Goal: Find specific page/section: Find specific page/section

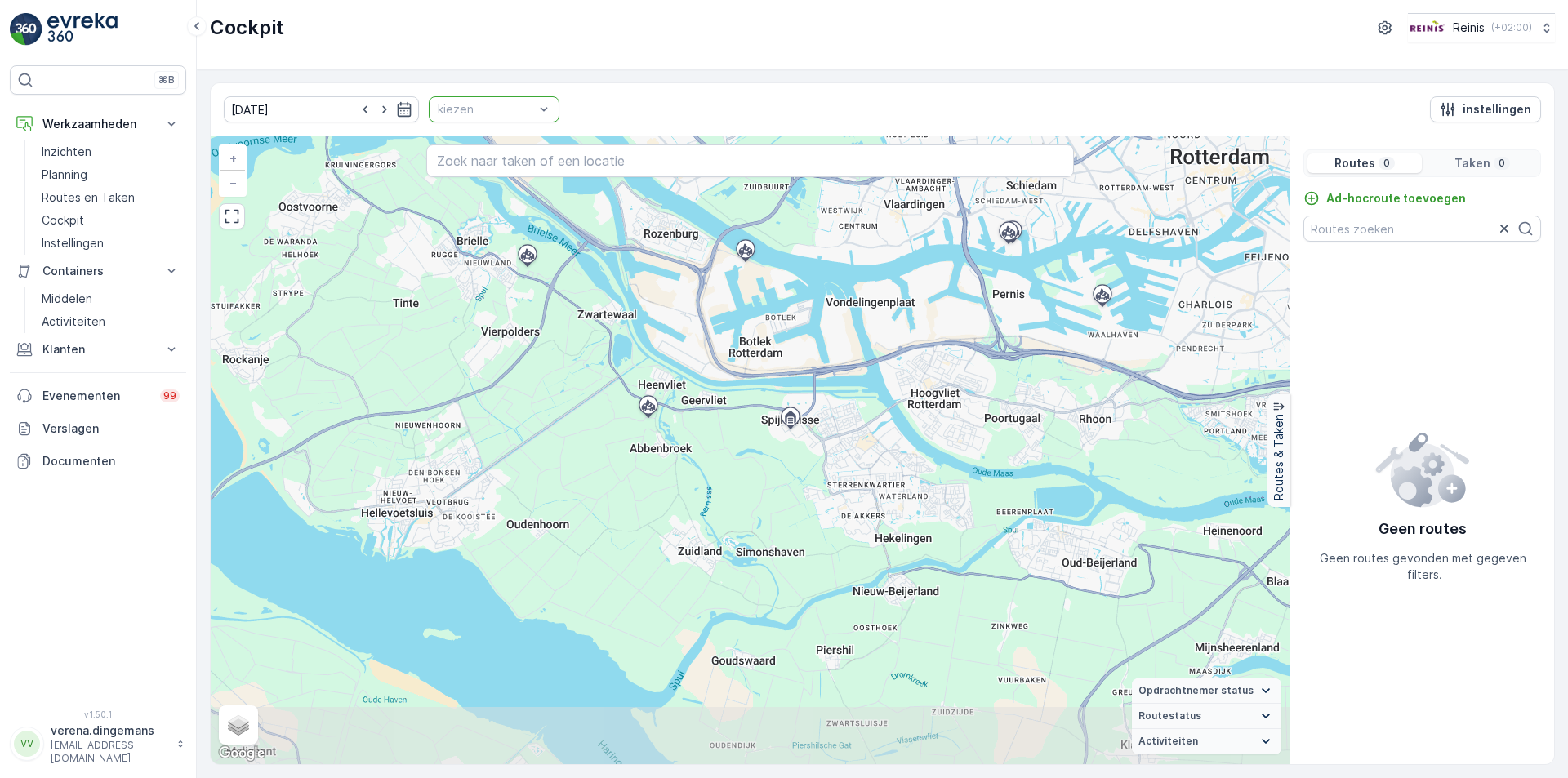
click at [465, 115] on div at bounding box center [486, 109] width 100 height 13
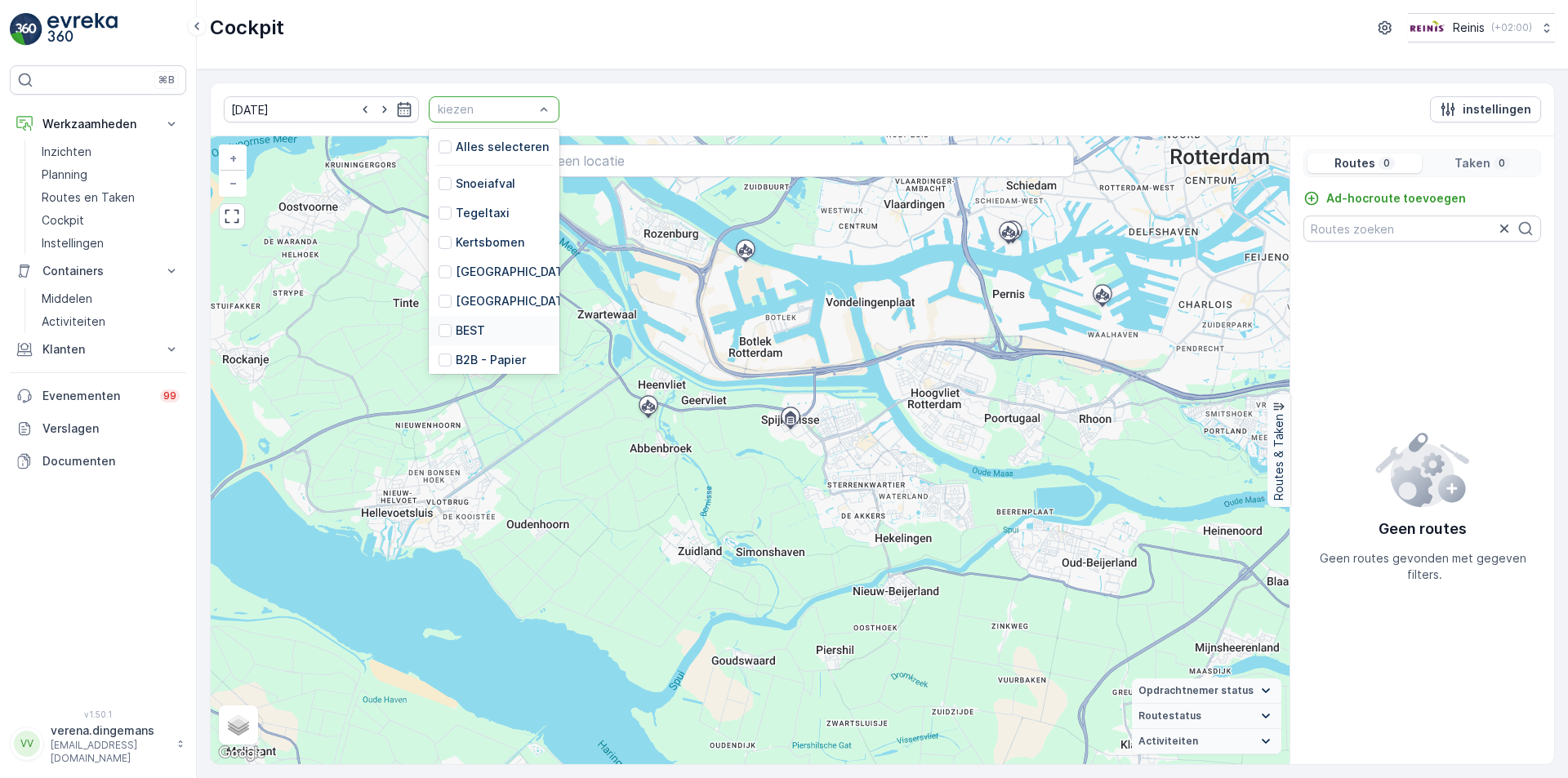
scroll to position [414, 0]
click at [438, 259] on div "GFT HaH" at bounding box center [471, 268] width 67 height 16
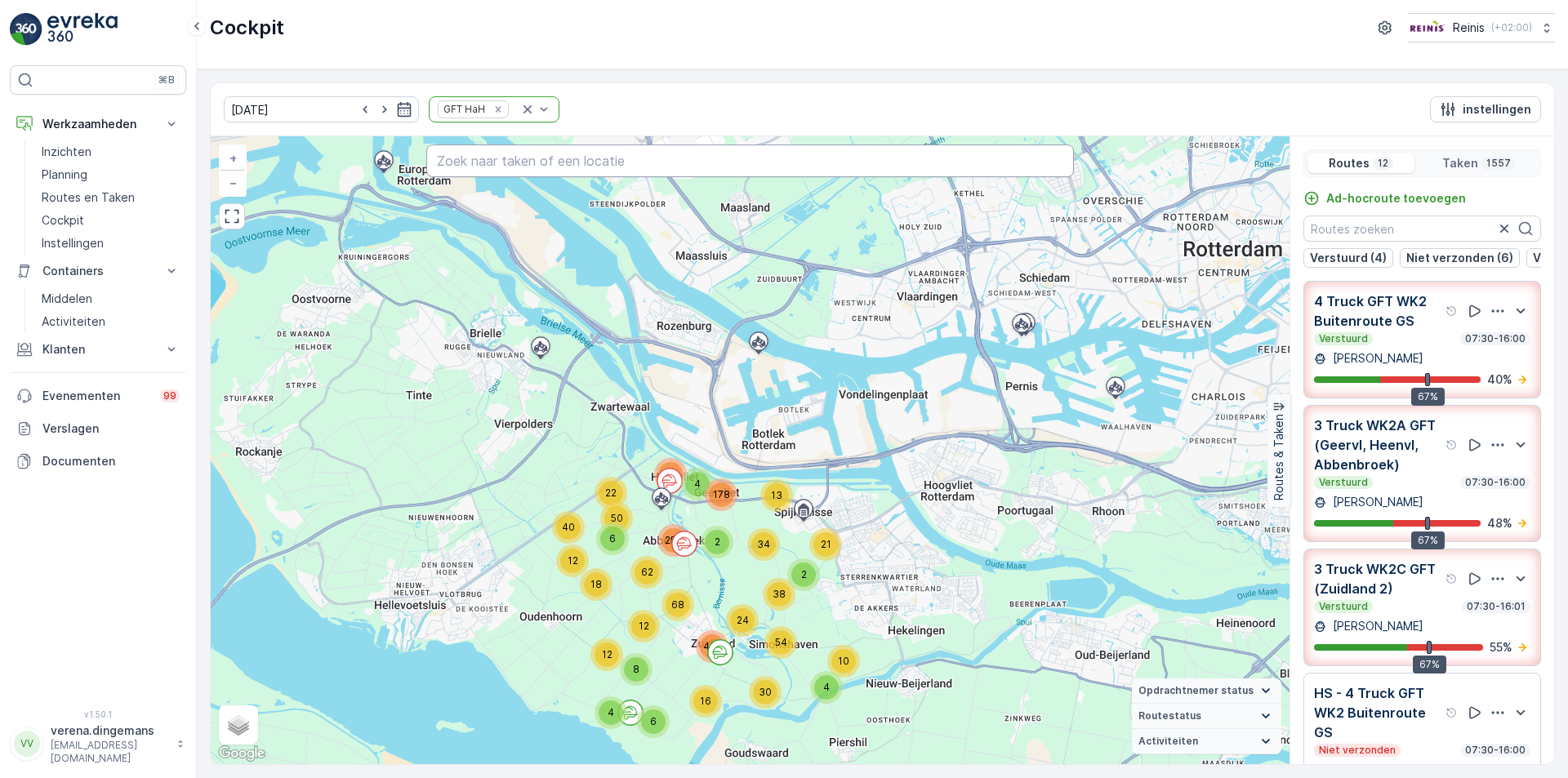
click at [564, 164] on input "text" at bounding box center [750, 161] width 647 height 33
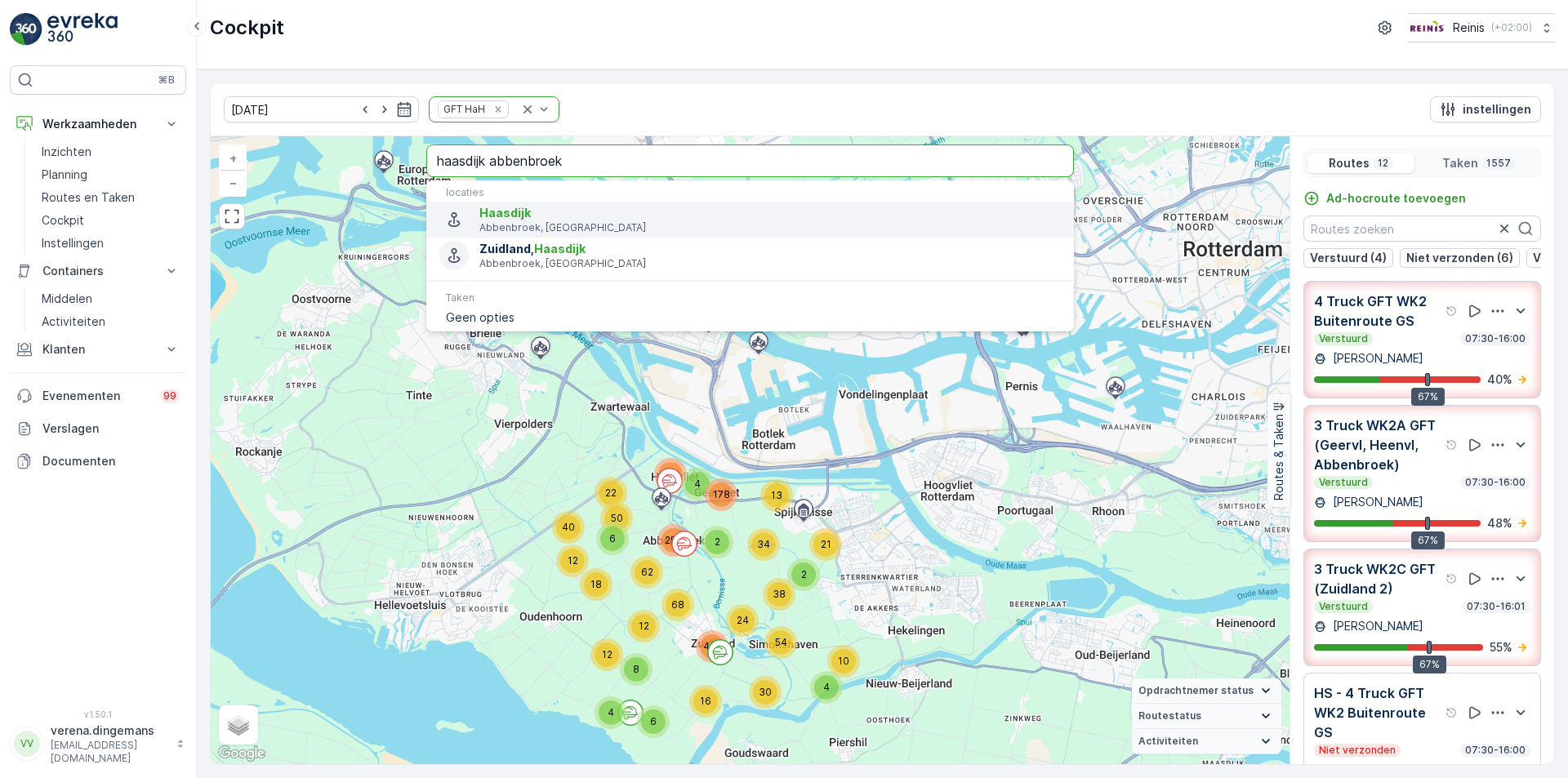
type input "haasdijk abbenbroek"
click at [553, 226] on p "Abbenbroek, [GEOGRAPHIC_DATA]" at bounding box center [770, 227] width 581 height 13
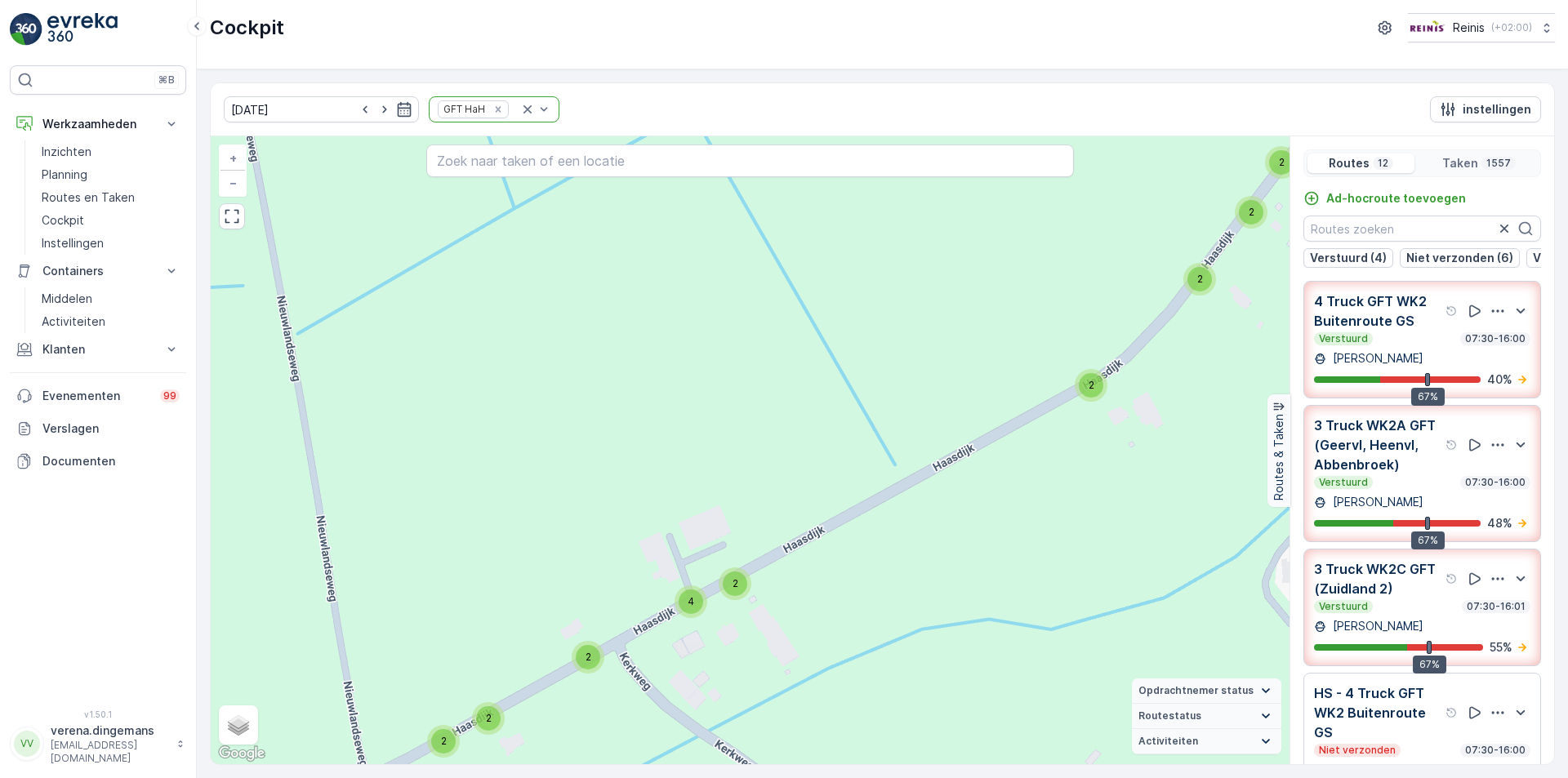
click at [1418, 474] on p "3 Truck WK2A GFT (Geervl, Heenvl, Abbenbroek)" at bounding box center [1378, 444] width 128 height 59
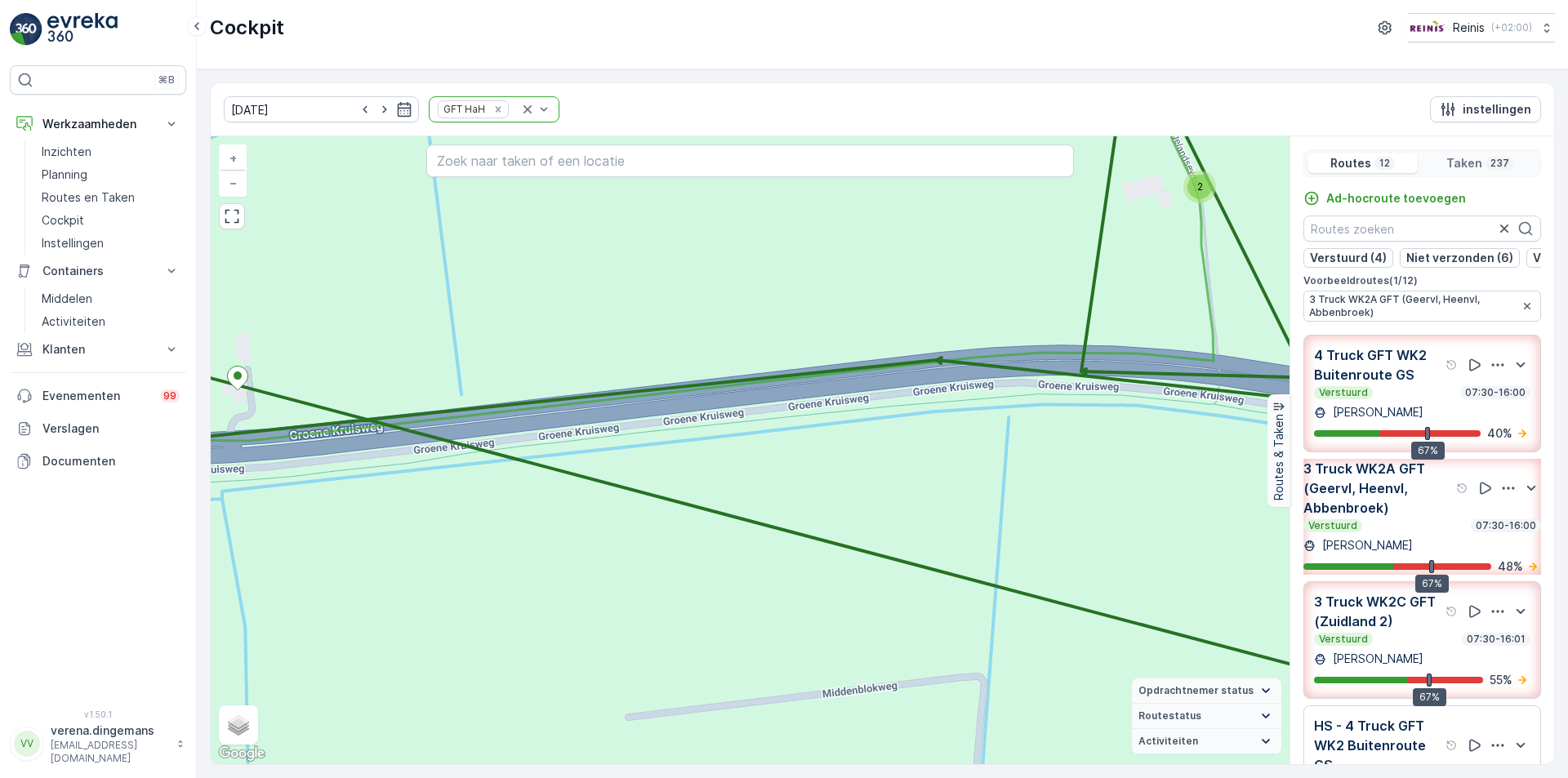
click at [602, 160] on input "text" at bounding box center [750, 161] width 647 height 33
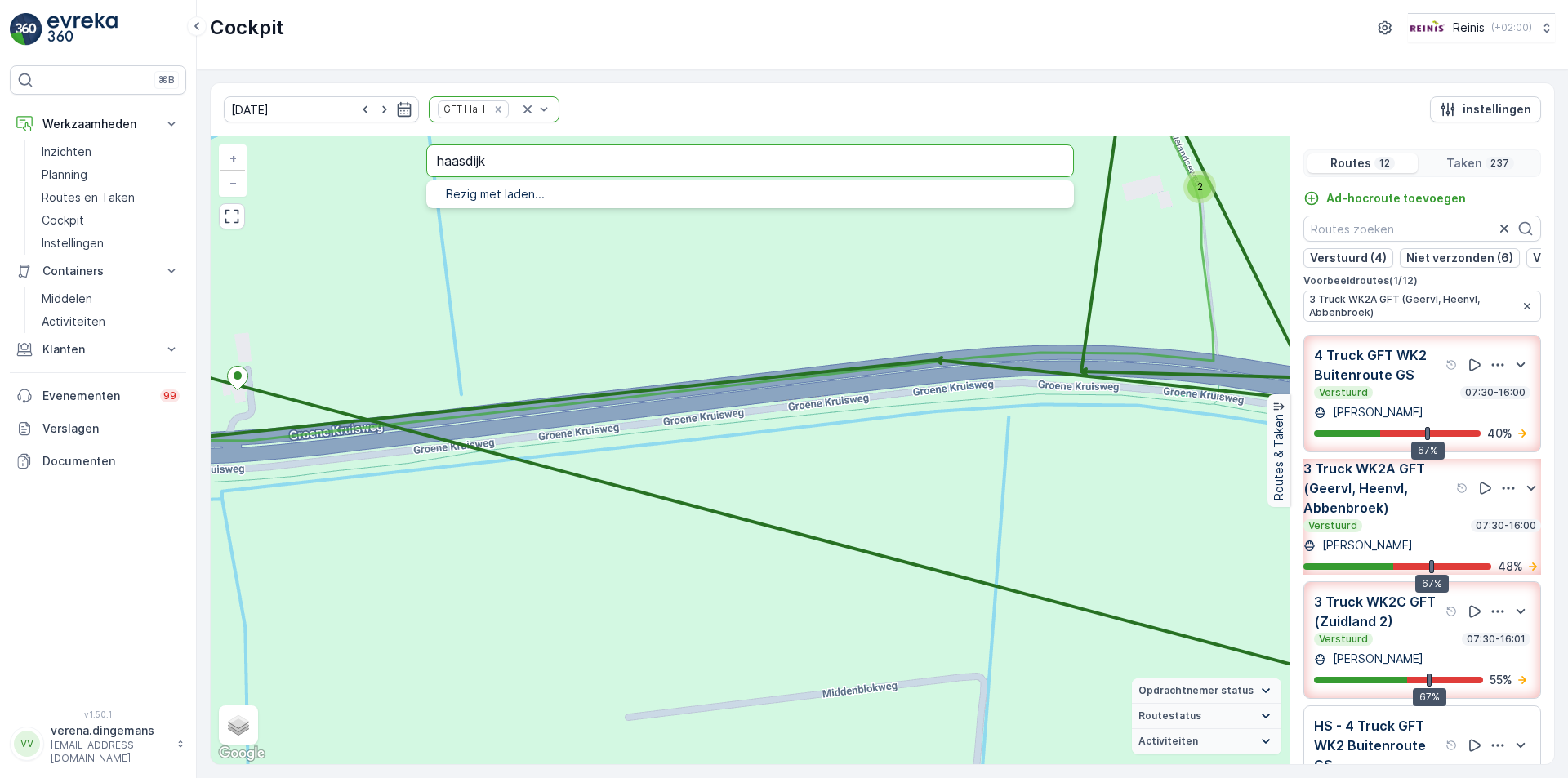
type input "haasdijk"
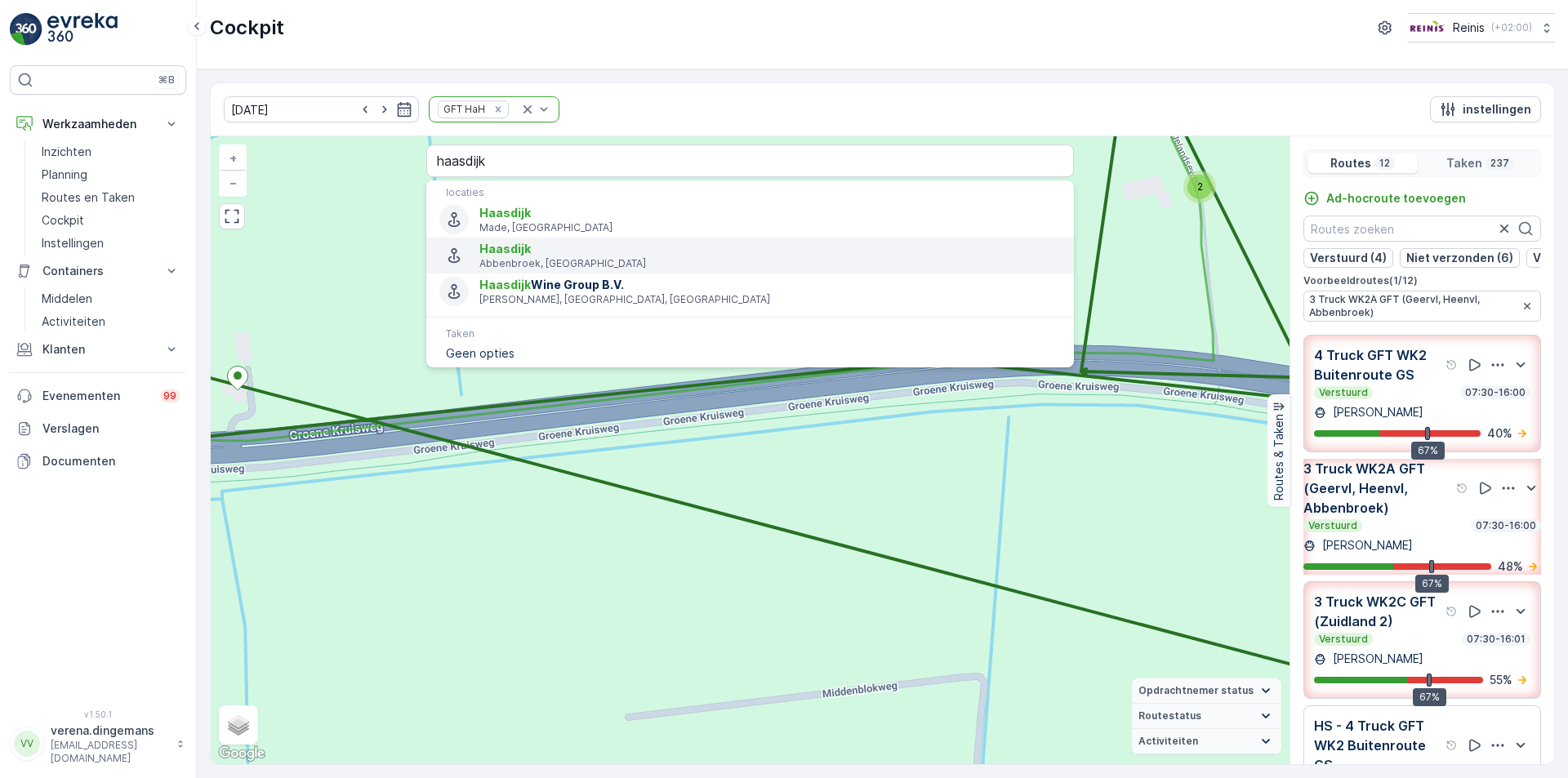
click at [592, 250] on span "Haasdijk" at bounding box center [770, 249] width 581 height 16
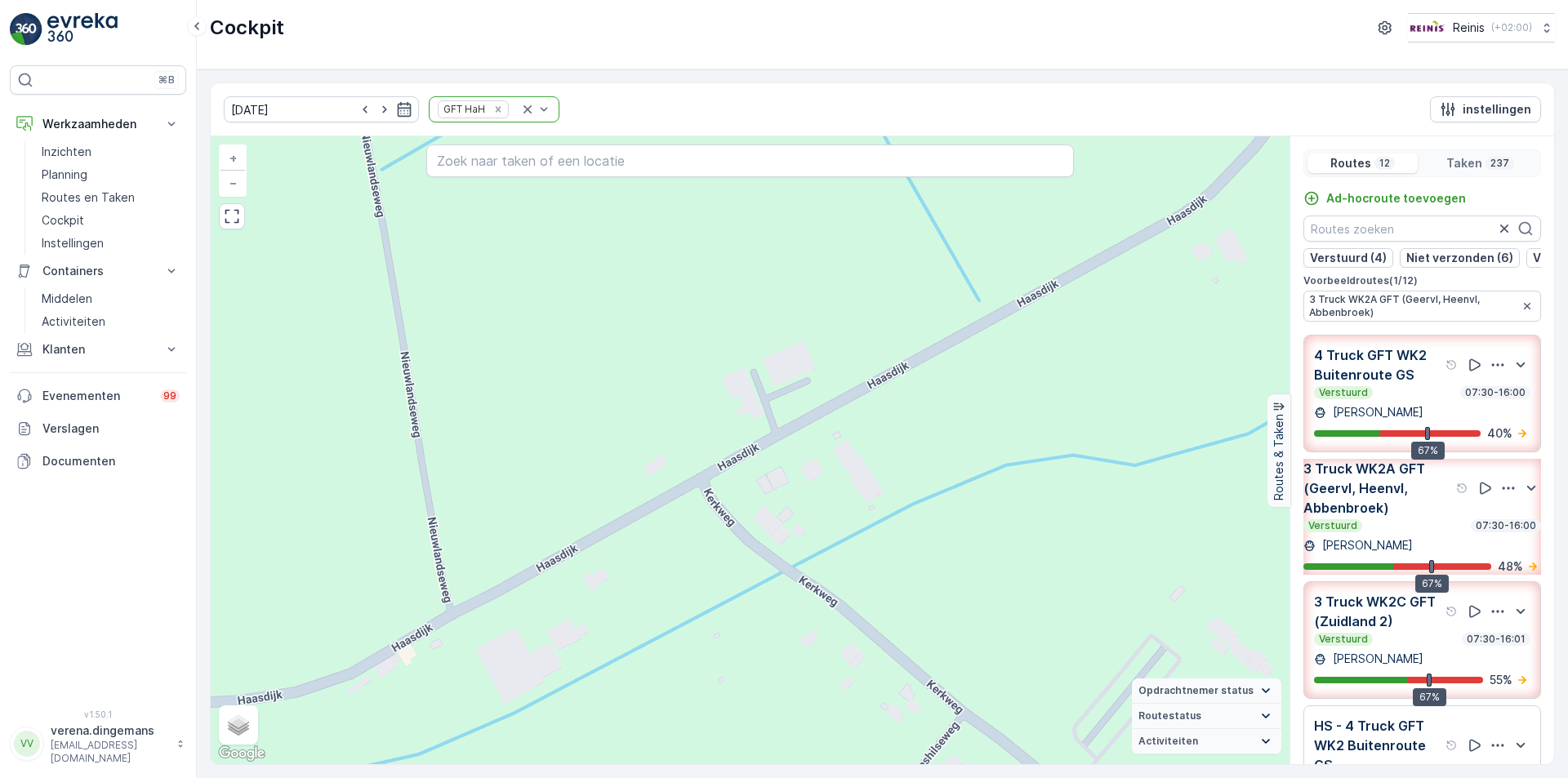
click at [1441, 532] on div "Verstuurd 07:30-16:00" at bounding box center [1422, 525] width 237 height 13
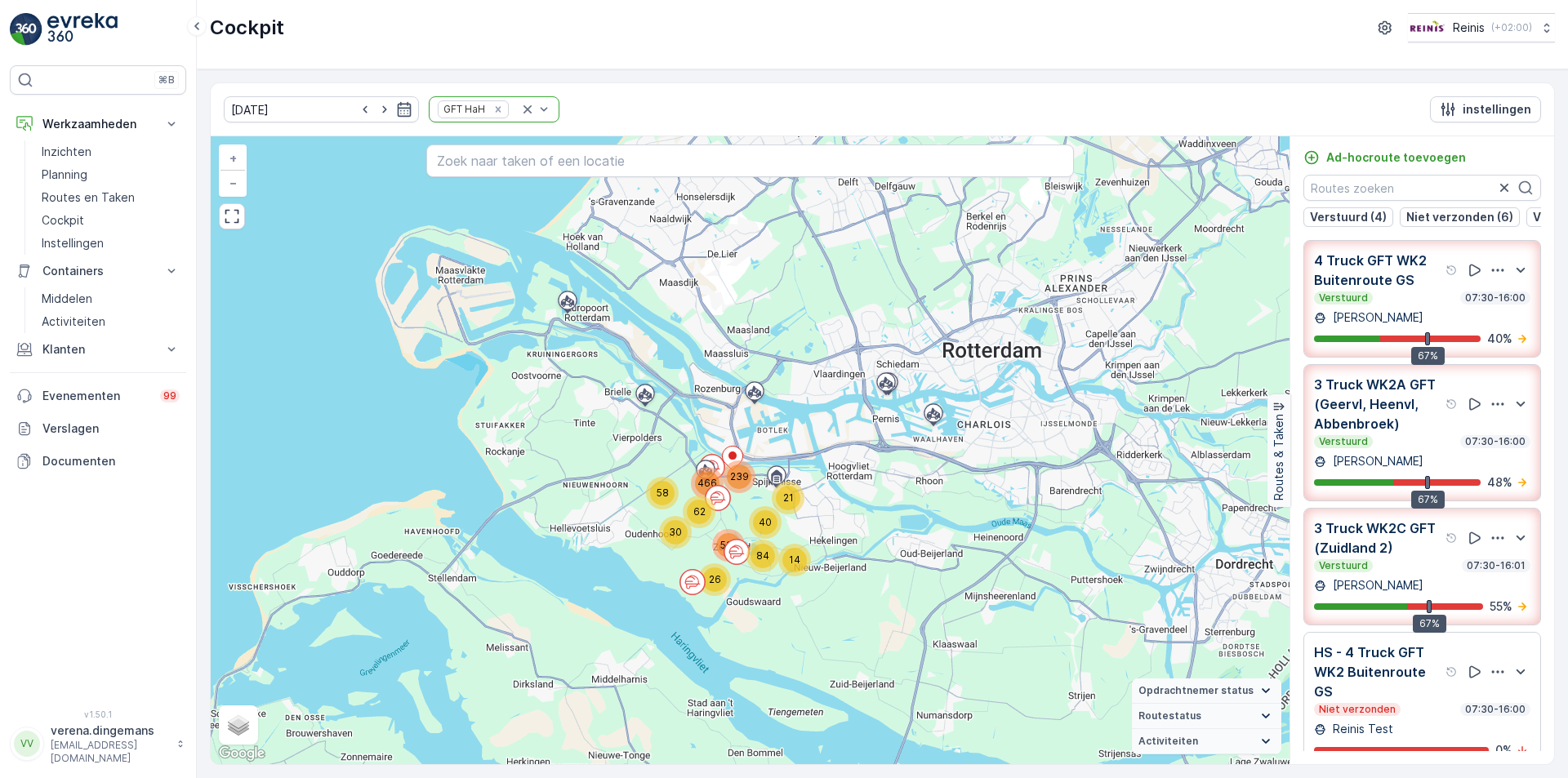
click at [1421, 304] on div "Verstuurd 07:30-16:00" at bounding box center [1422, 298] width 216 height 13
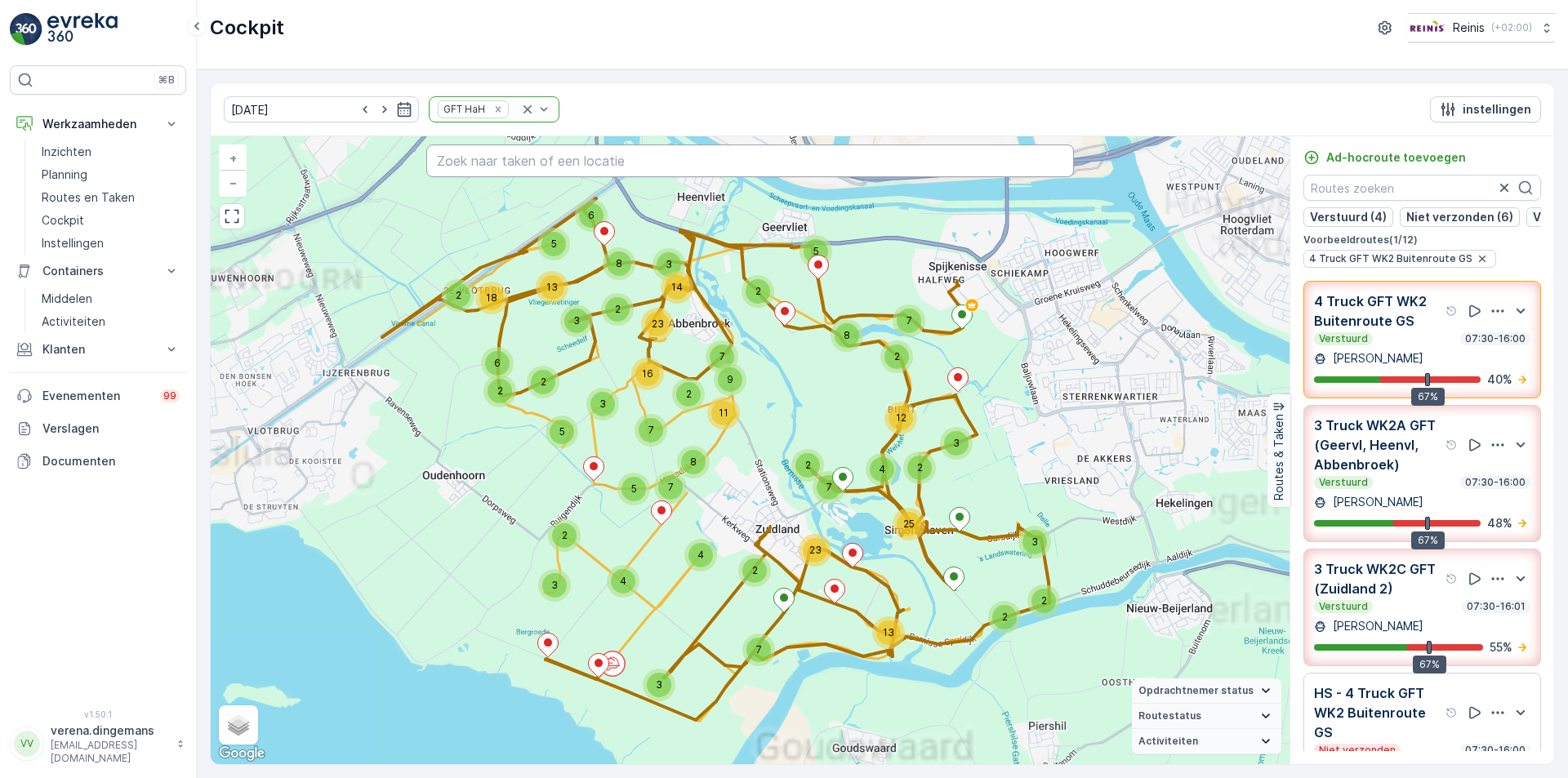
click at [573, 149] on input "text" at bounding box center [750, 161] width 647 height 33
type input "haasdijk abbeb"
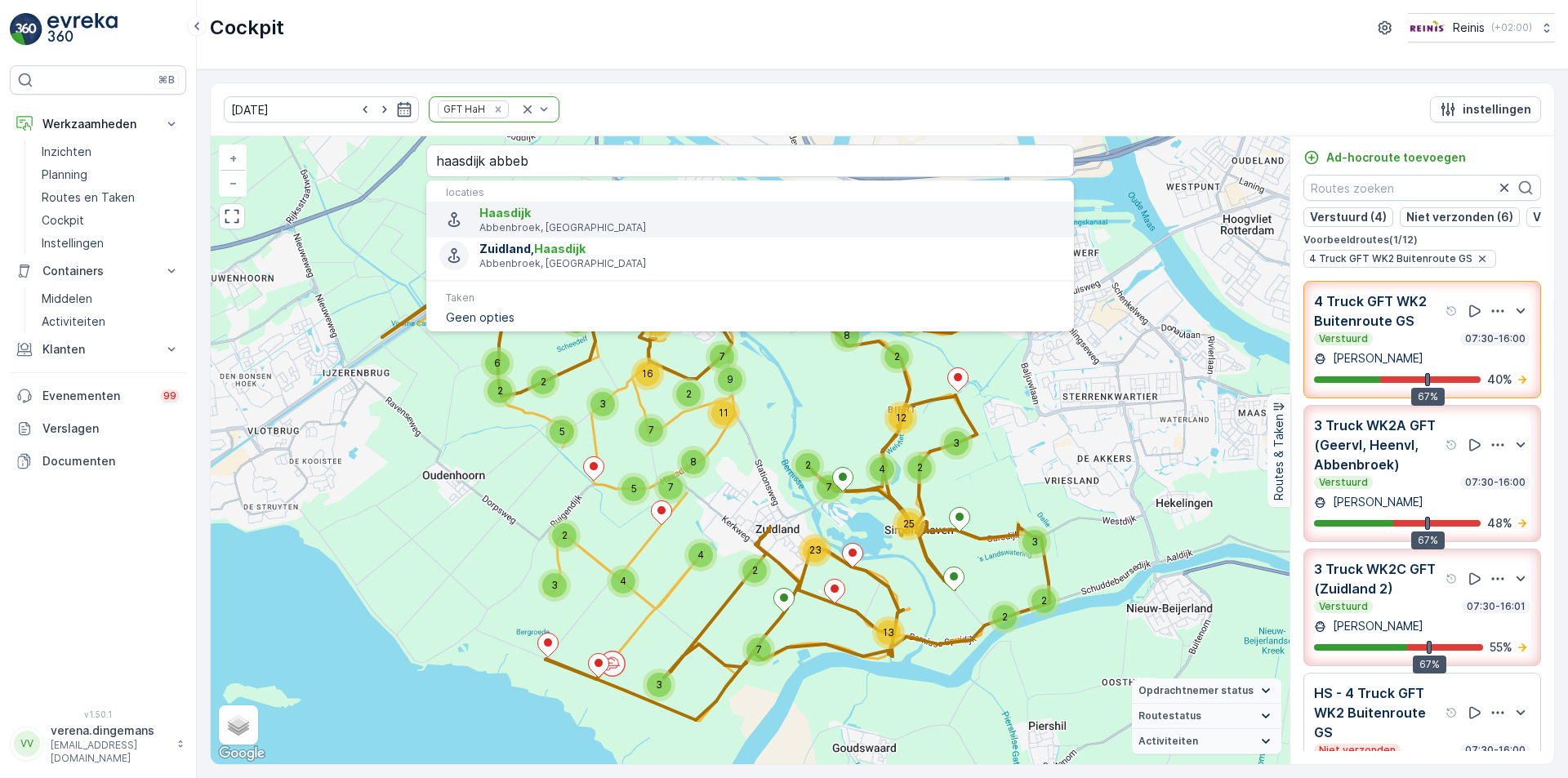
click at [535, 228] on p "Abbenbroek, [GEOGRAPHIC_DATA]" at bounding box center [770, 227] width 581 height 13
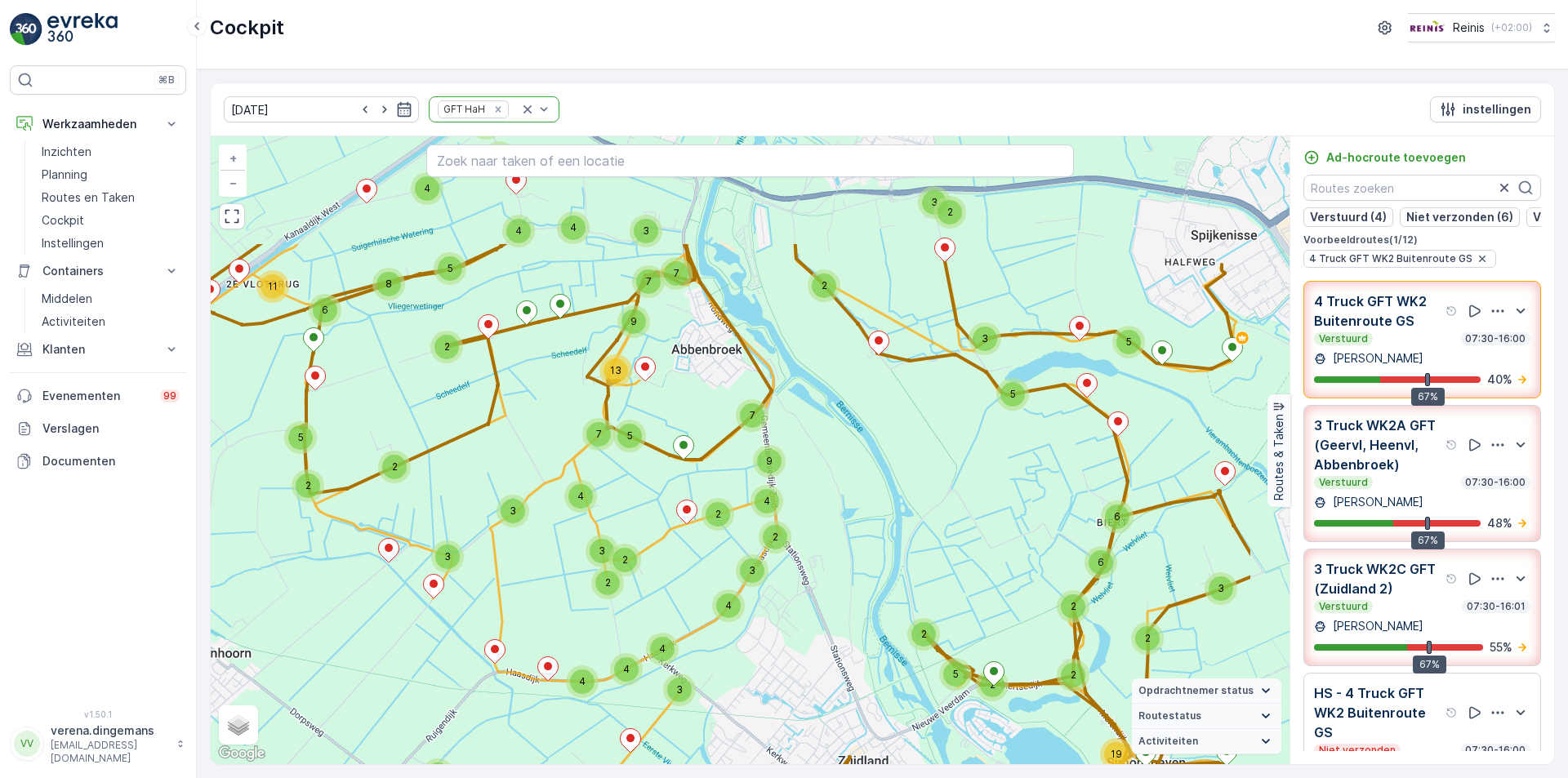
drag, startPoint x: 987, startPoint y: 411, endPoint x: 840, endPoint y: 581, distance: 224.7
click at [840, 581] on div "2 3 3 2 4 3 19 5 2 2 3 9 3 2 4 2 4 4 2 3 2 9 13 3 4 5 7 2 5 2 4 4 3 2 2 2 5 2 2…" at bounding box center [750, 450] width 1079 height 628
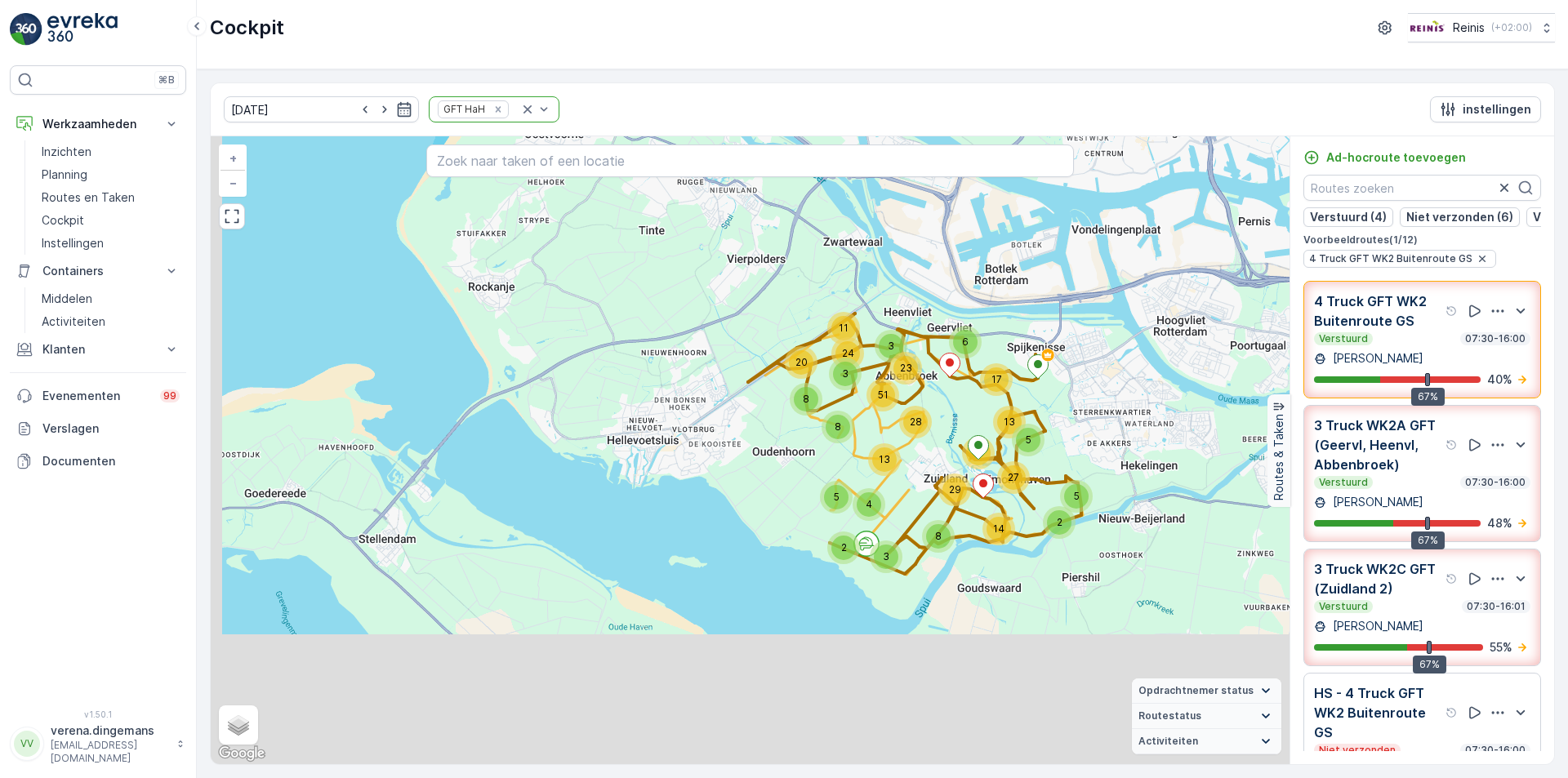
drag, startPoint x: 811, startPoint y: 637, endPoint x: 908, endPoint y: 488, distance: 177.8
click at [908, 488] on div "5 14 27 3 8 28 51 2 8 3 13 13 4 29 2 5 5 13 8 20 17 3 6 11 24 23 + − Satelliet …" at bounding box center [750, 450] width 1079 height 628
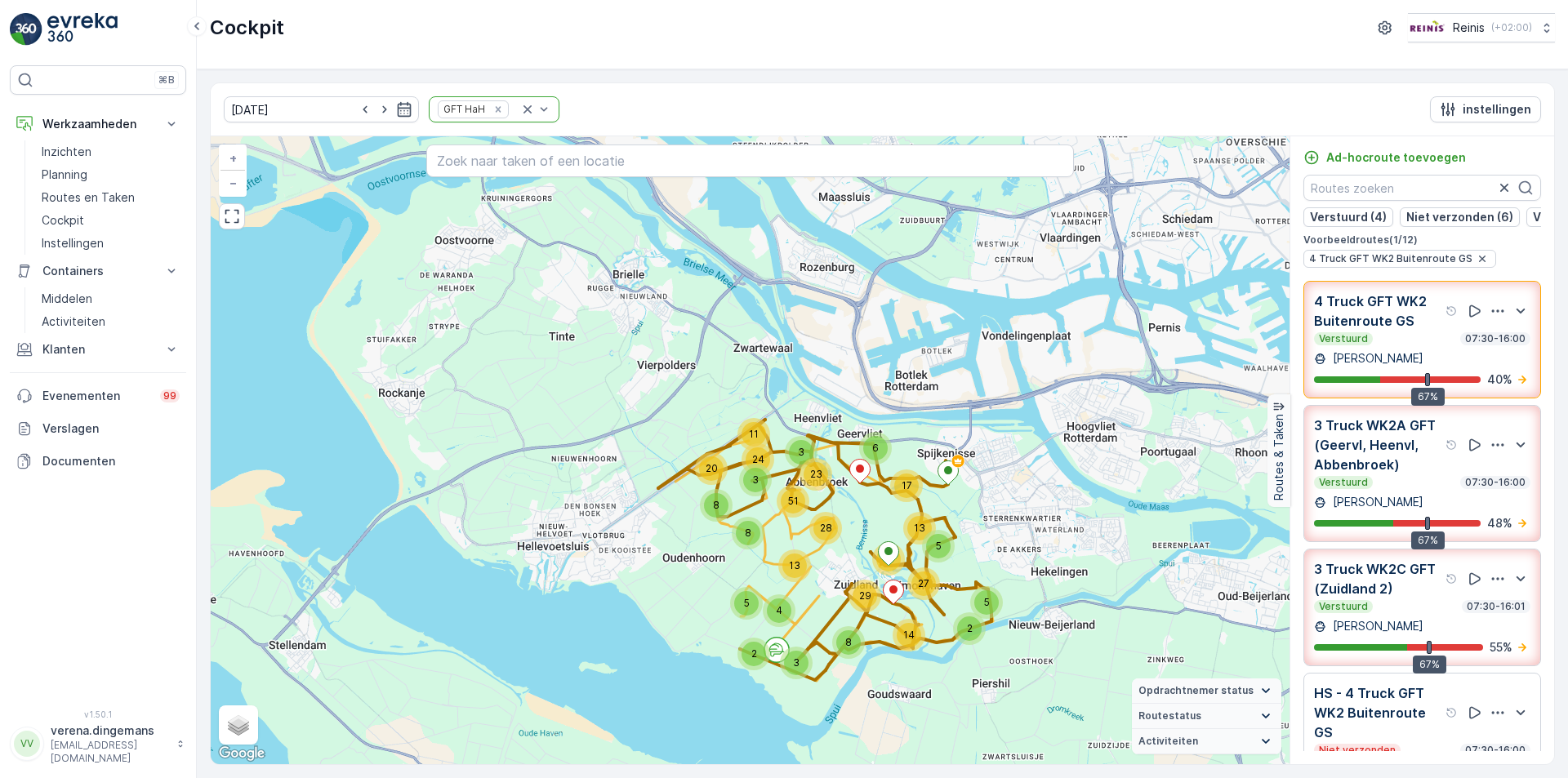
drag, startPoint x: 912, startPoint y: 433, endPoint x: 814, endPoint y: 547, distance: 150.3
click at [814, 547] on div "5 14 27 3 8 28 51 2 8 3 13 13 4 29 2 5 5 13 8 20 17 3 6 11 24 23 + − Satelliet …" at bounding box center [750, 450] width 1079 height 628
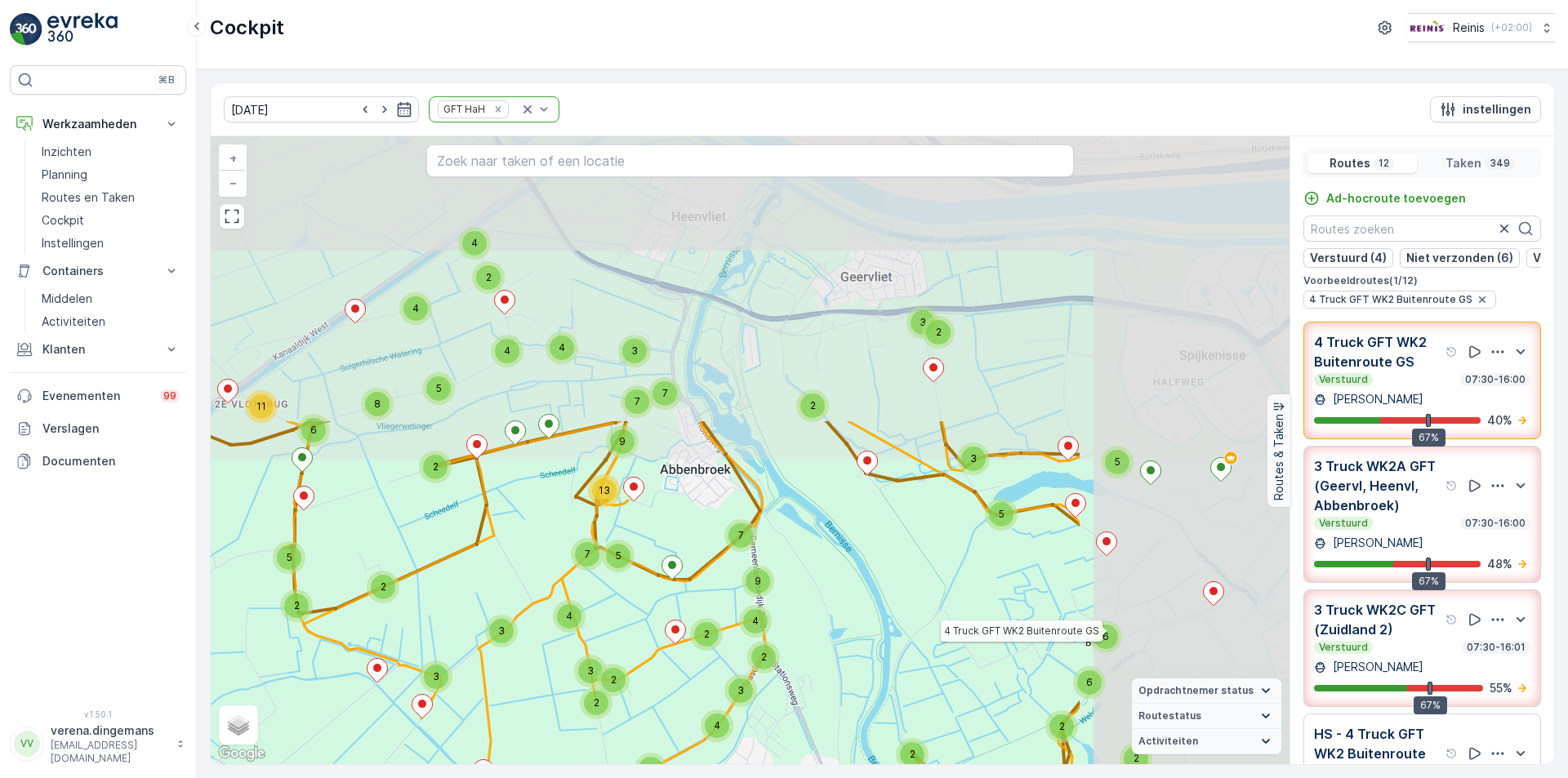
drag, startPoint x: 836, startPoint y: 299, endPoint x: 519, endPoint y: 646, distance: 470.0
click at [519, 646] on div "2 3 3 2 4 3 19 5 2 2 3 9 3 2 4 2 4 4 2 3 2 9 13 3 4 5 7 2 5 2 4 4 3 2 2 2 5 2 2…" at bounding box center [750, 450] width 1079 height 628
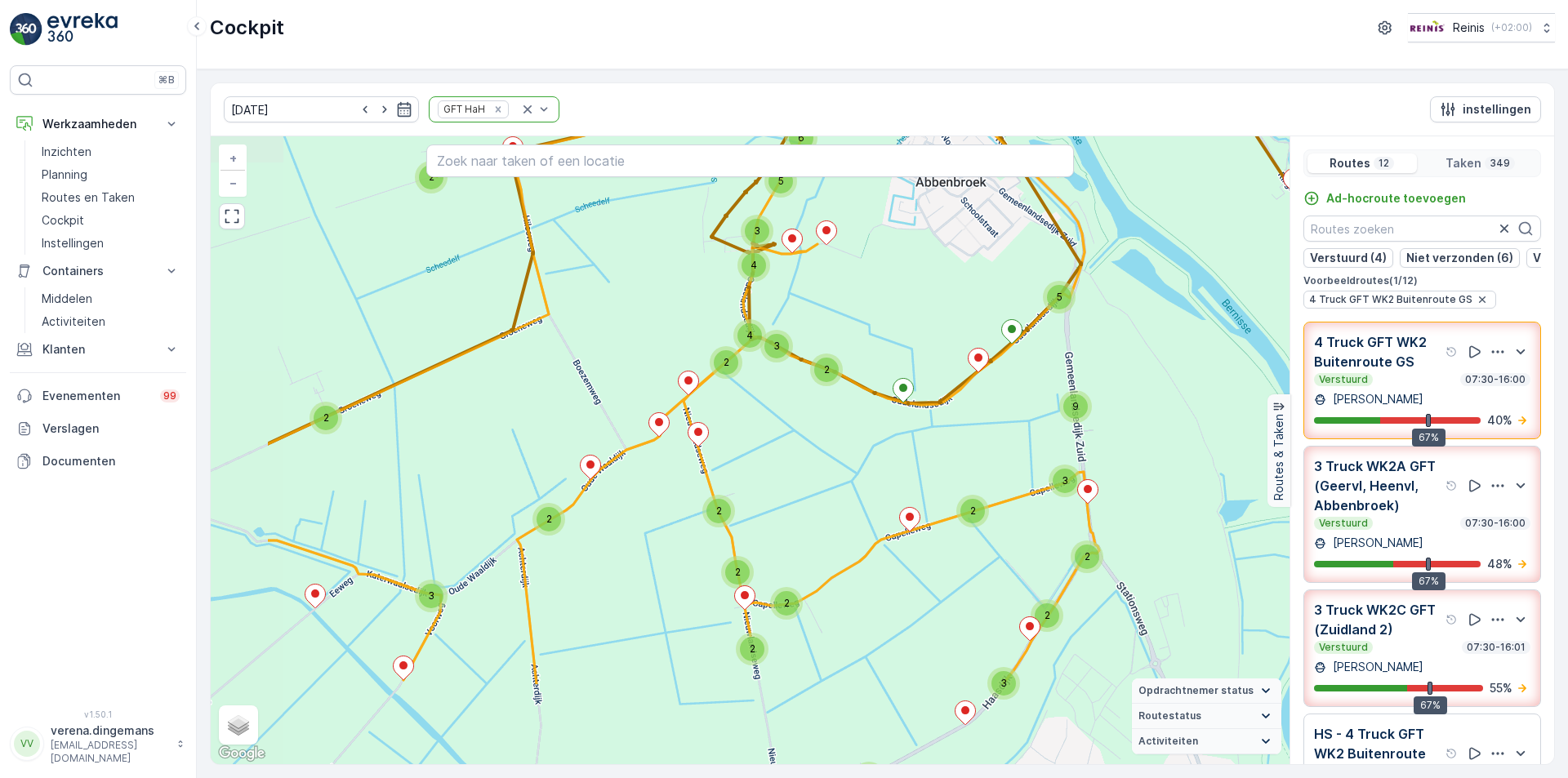
drag, startPoint x: 653, startPoint y: 650, endPoint x: 818, endPoint y: 507, distance: 218.3
click at [818, 507] on div "2 2 3 2 4 2 2 12 3 2 5 2 2 3 9 2 2 3 2 3 3 2 2 2 3 6 5 3 4 2 2 3 2 2 4 2 3 2 2 …" at bounding box center [750, 450] width 1079 height 628
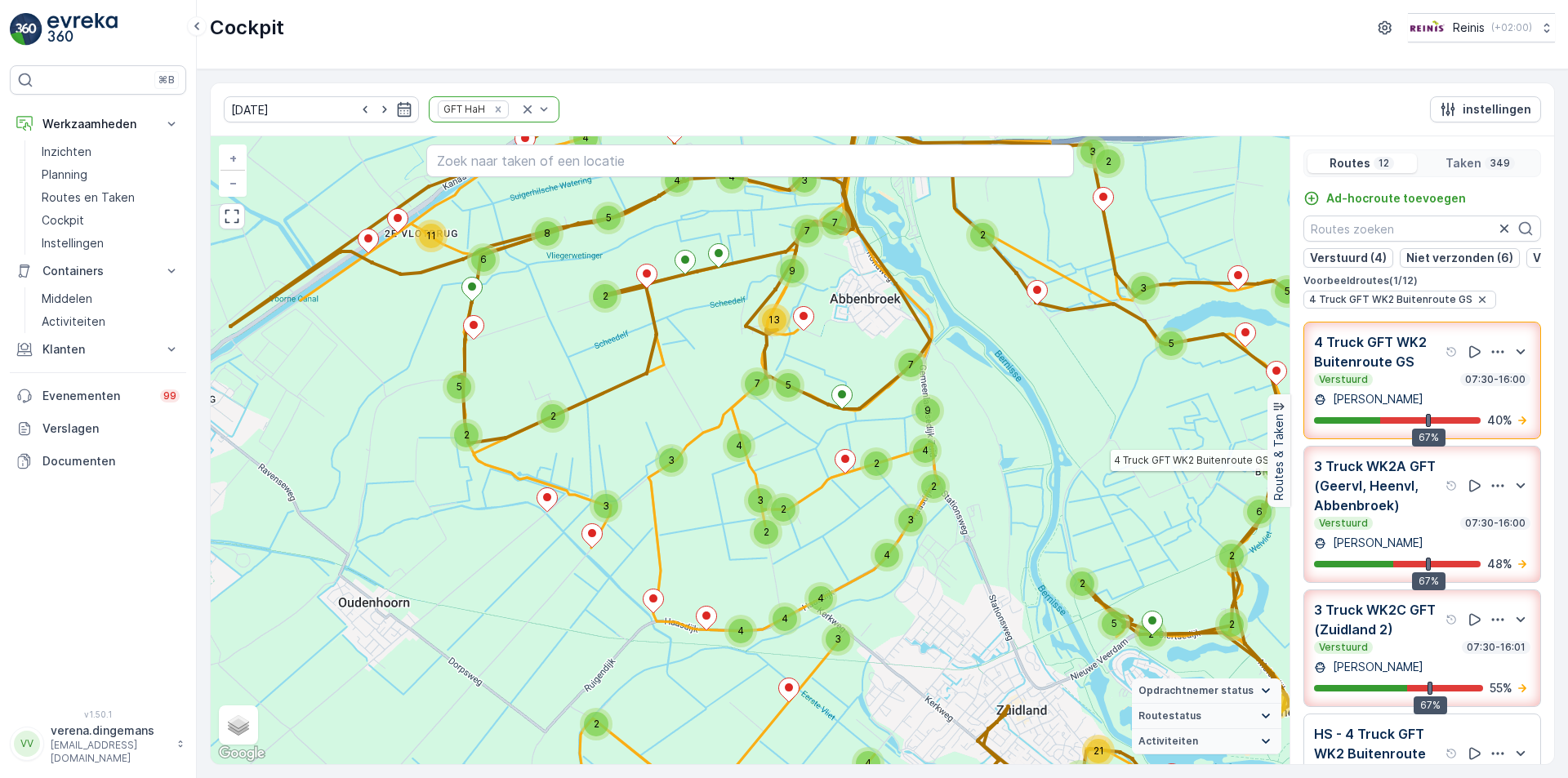
drag, startPoint x: 834, startPoint y: 512, endPoint x: 814, endPoint y: 466, distance: 50.2
click at [814, 466] on div "2 3 3 2 4 3 19 5 2 2 3 9 3 2 4 2 4 4 2 3 2 9 13 3 4 5 7 2 5 2 4 4 3 2 2 2 5 2 2…" at bounding box center [750, 450] width 1079 height 628
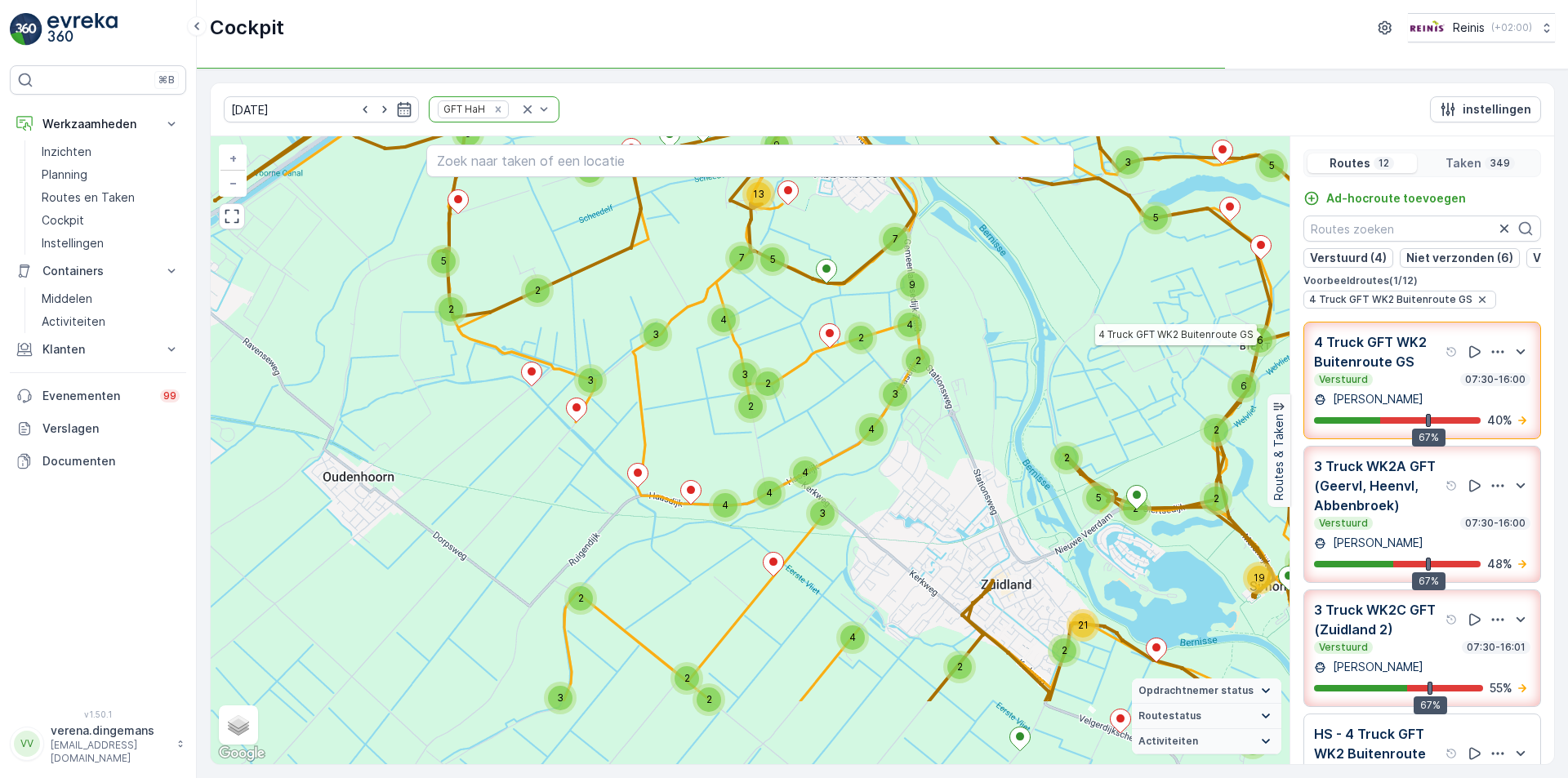
drag, startPoint x: 862, startPoint y: 541, endPoint x: 846, endPoint y: 414, distance: 128.0
click at [846, 414] on div "2 3 3 2 4 3 19 5 2 2 3 9 3 2 4 2 4 4 2 3 2 9 13 3 4 5 7 2 5 2 4 4 3 2 2 2 5 2 2…" at bounding box center [750, 450] width 1079 height 628
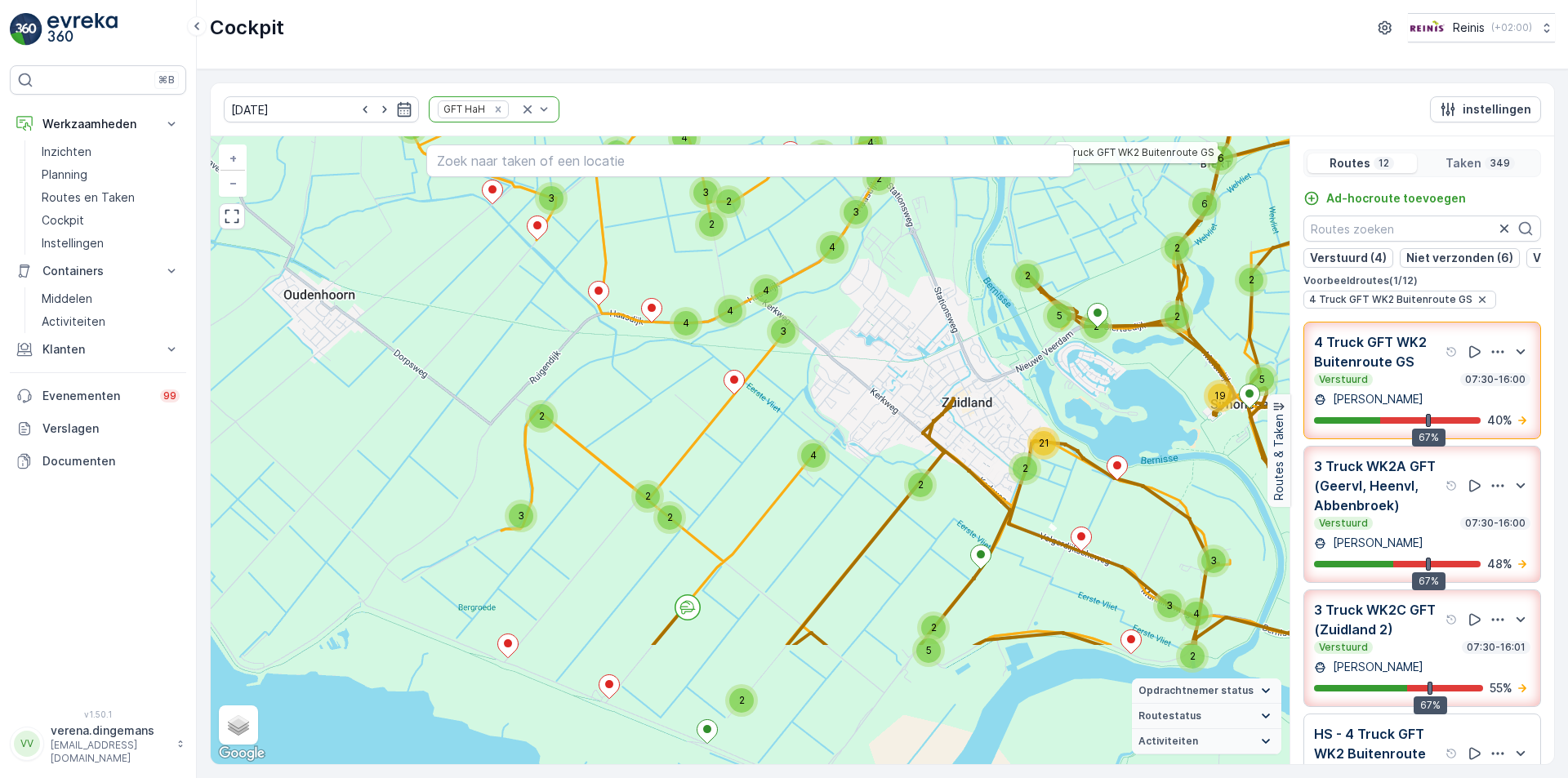
drag, startPoint x: 902, startPoint y: 694, endPoint x: 863, endPoint y: 511, distance: 187.1
click at [863, 511] on div "2 3 3 2 4 3 19 5 2 2 3 9 3 2 4 2 4 4 2 3 2 9 13 3 4 5 7 2 5 2 4 4 3 2 2 2 5 2 2…" at bounding box center [750, 450] width 1079 height 628
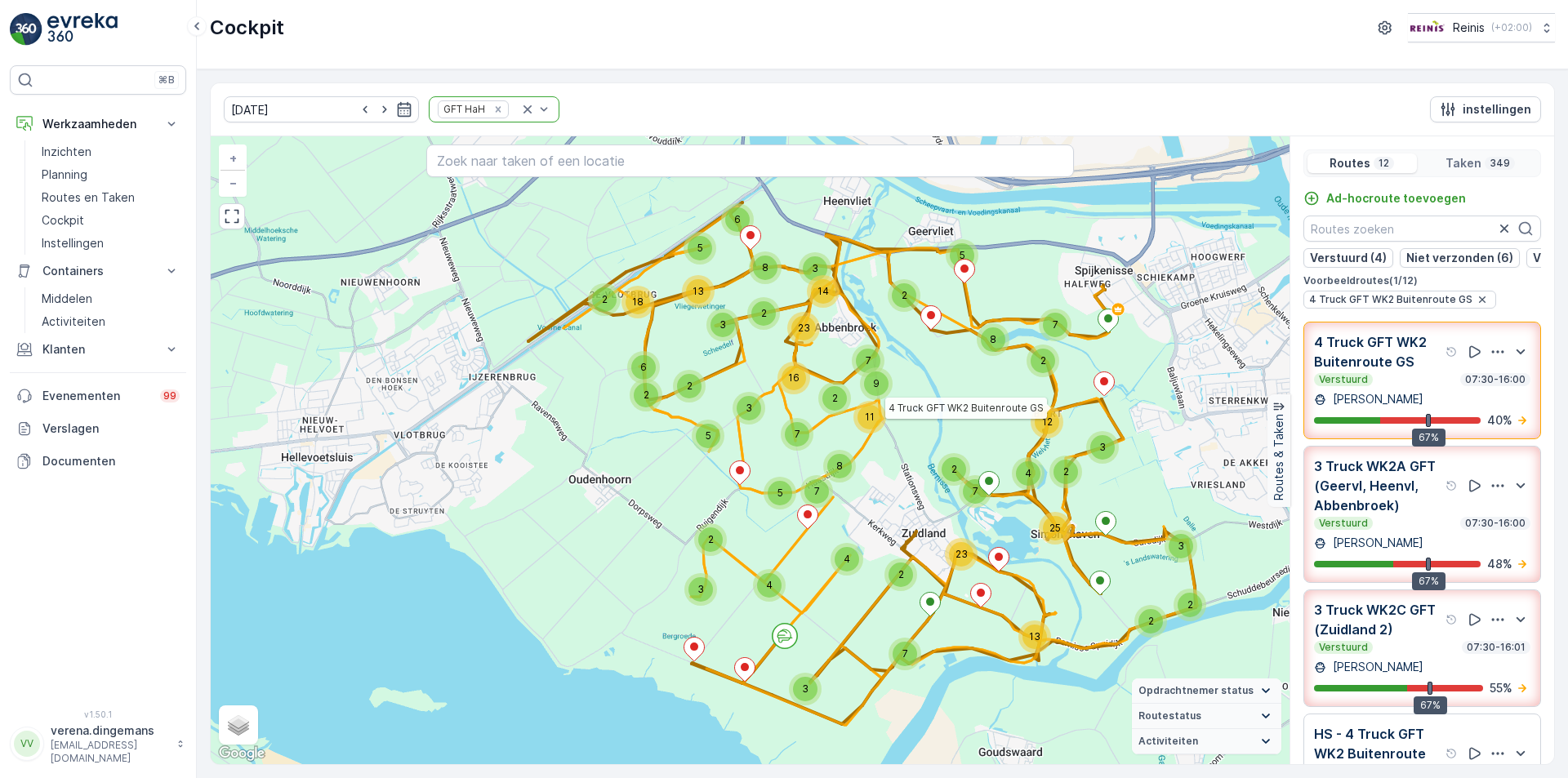
drag, startPoint x: 751, startPoint y: 407, endPoint x: 759, endPoint y: 480, distance: 73.4
click at [759, 480] on div "2 3 13 25 3 2 5 9 11 8 7 2 23 3 16 7 3 5 7 4 2 7 4 4 2 23 2 2 3 3 2 12 6 2 2 18…" at bounding box center [750, 450] width 1079 height 628
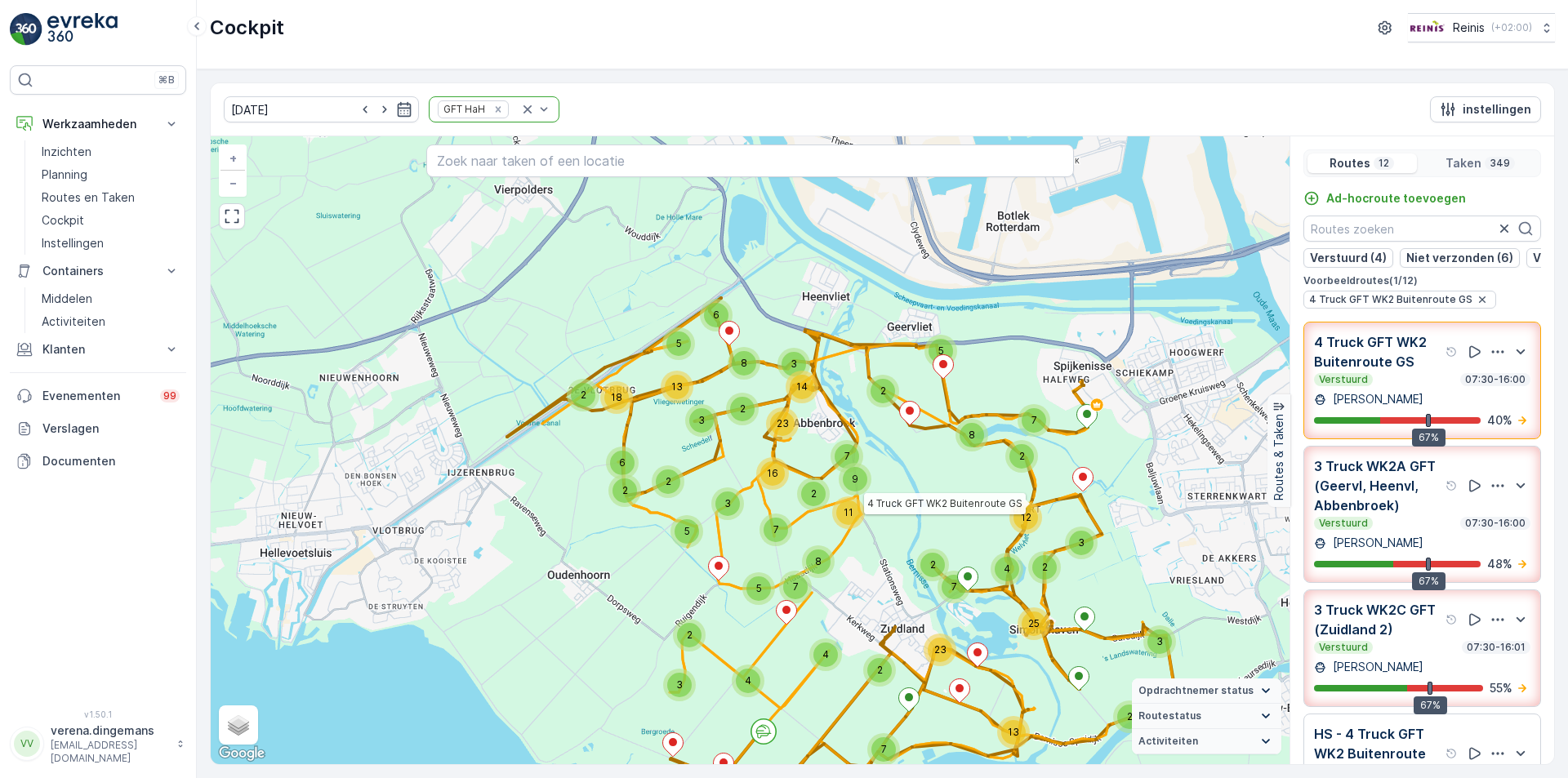
drag, startPoint x: 811, startPoint y: 424, endPoint x: 790, endPoint y: 520, distance: 98.3
click at [790, 520] on div "2 3 13 25 3 2 5 9 11 8 7 2 23 3 16 7 3 5 7 4 2 7 4 4 2 23 2 2 3 3 2 12 6 2 2 18…" at bounding box center [750, 450] width 1079 height 628
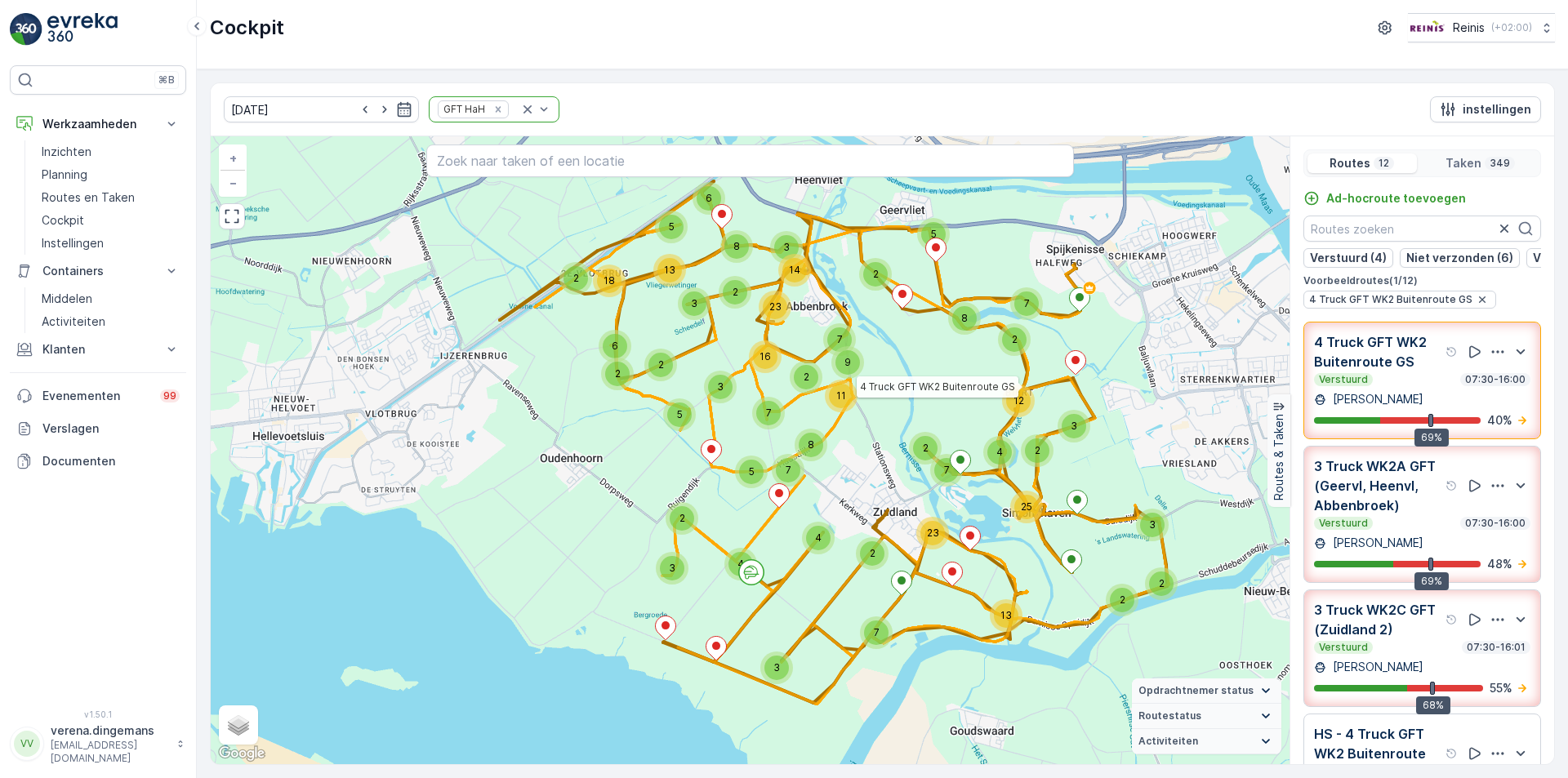
drag, startPoint x: 883, startPoint y: 610, endPoint x: 875, endPoint y: 489, distance: 121.3
click at [875, 489] on div "2 3 13 25 3 2 5 9 11 8 7 2 23 3 16 7 3 5 7 4 2 7 4 4 2 23 2 2 3 3 2 12 6 2 2 18…" at bounding box center [750, 450] width 1079 height 628
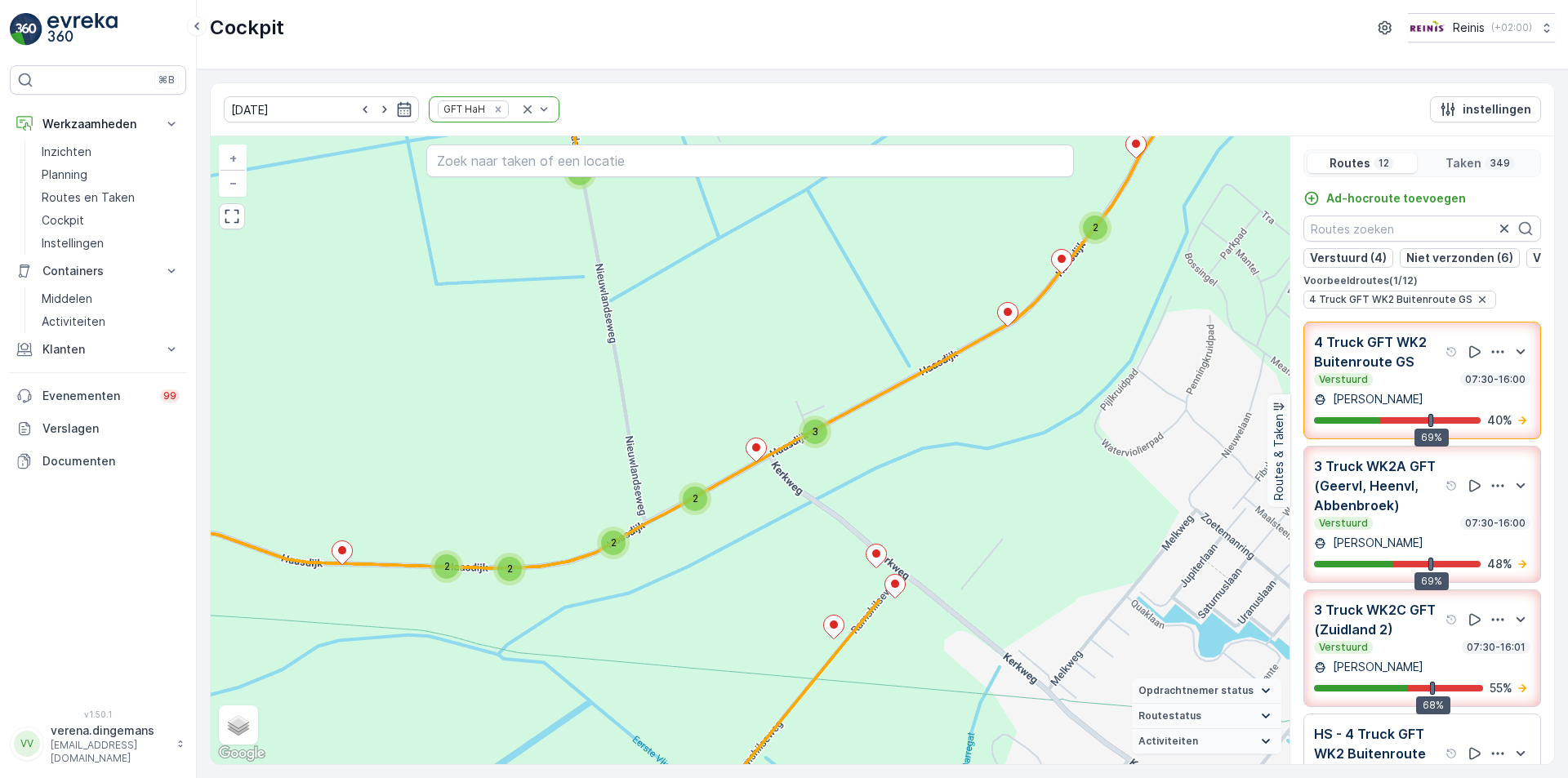
drag, startPoint x: 823, startPoint y: 314, endPoint x: 694, endPoint y: 250, distance: 144.0
click at [694, 250] on div "2 2 2 2 2 2 6 4 2 2 2 2 3 6 2 2 2 3 2 2 2 2 4 2 3 2 3 3 2 2 2 4 2 2 2 2 2 2 2 2…" at bounding box center [750, 450] width 1079 height 628
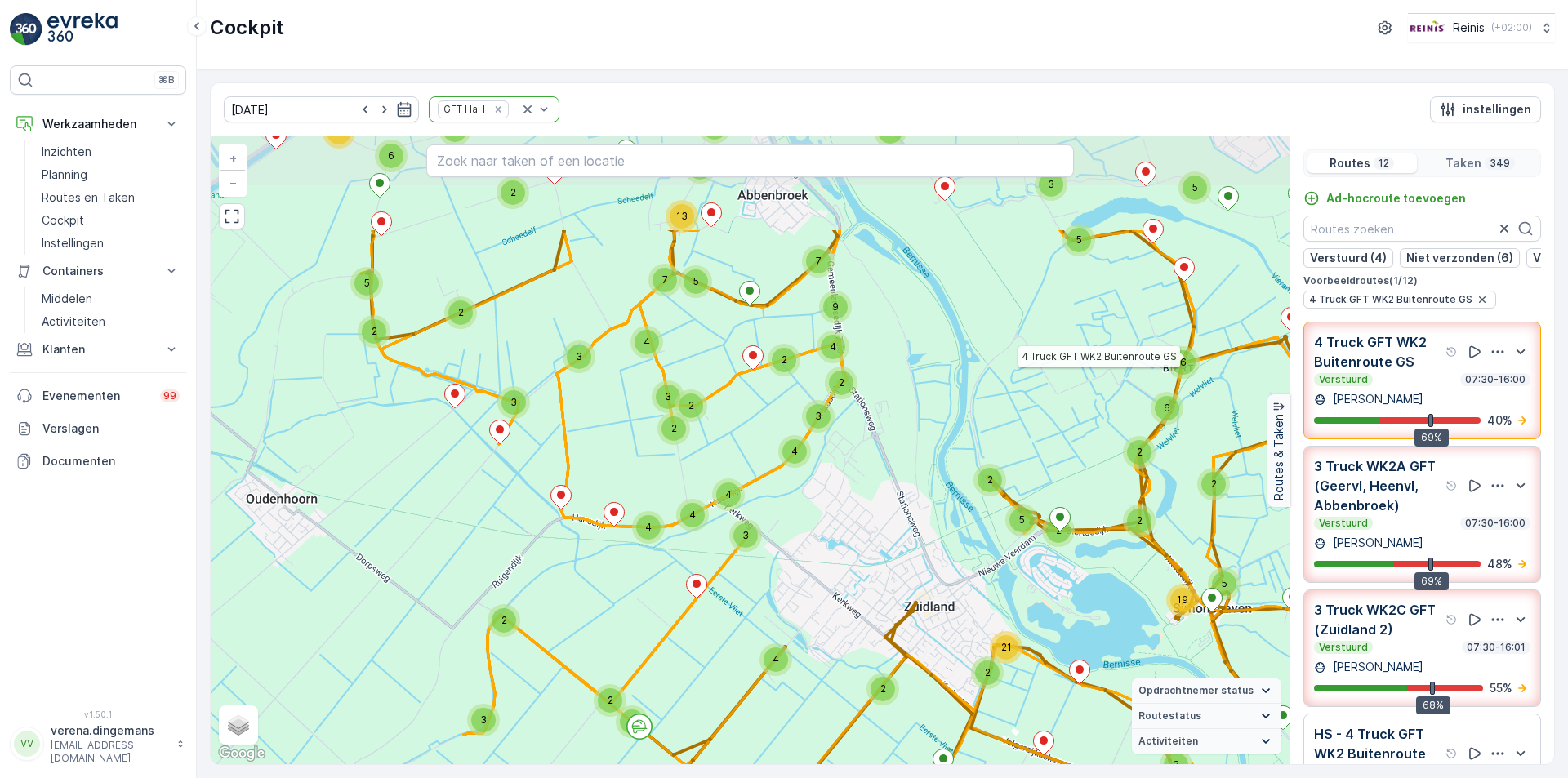
drag, startPoint x: 706, startPoint y: 337, endPoint x: 710, endPoint y: 494, distance: 157.1
click at [710, 494] on div "2 3 3 2 4 3 19 5 2 2 3 9 3 2 4 2 4 4 2 3 2 9 13 3 4 5 7 2 5 2 4 4 3 2 2 2 5 2 2…" at bounding box center [750, 450] width 1079 height 628
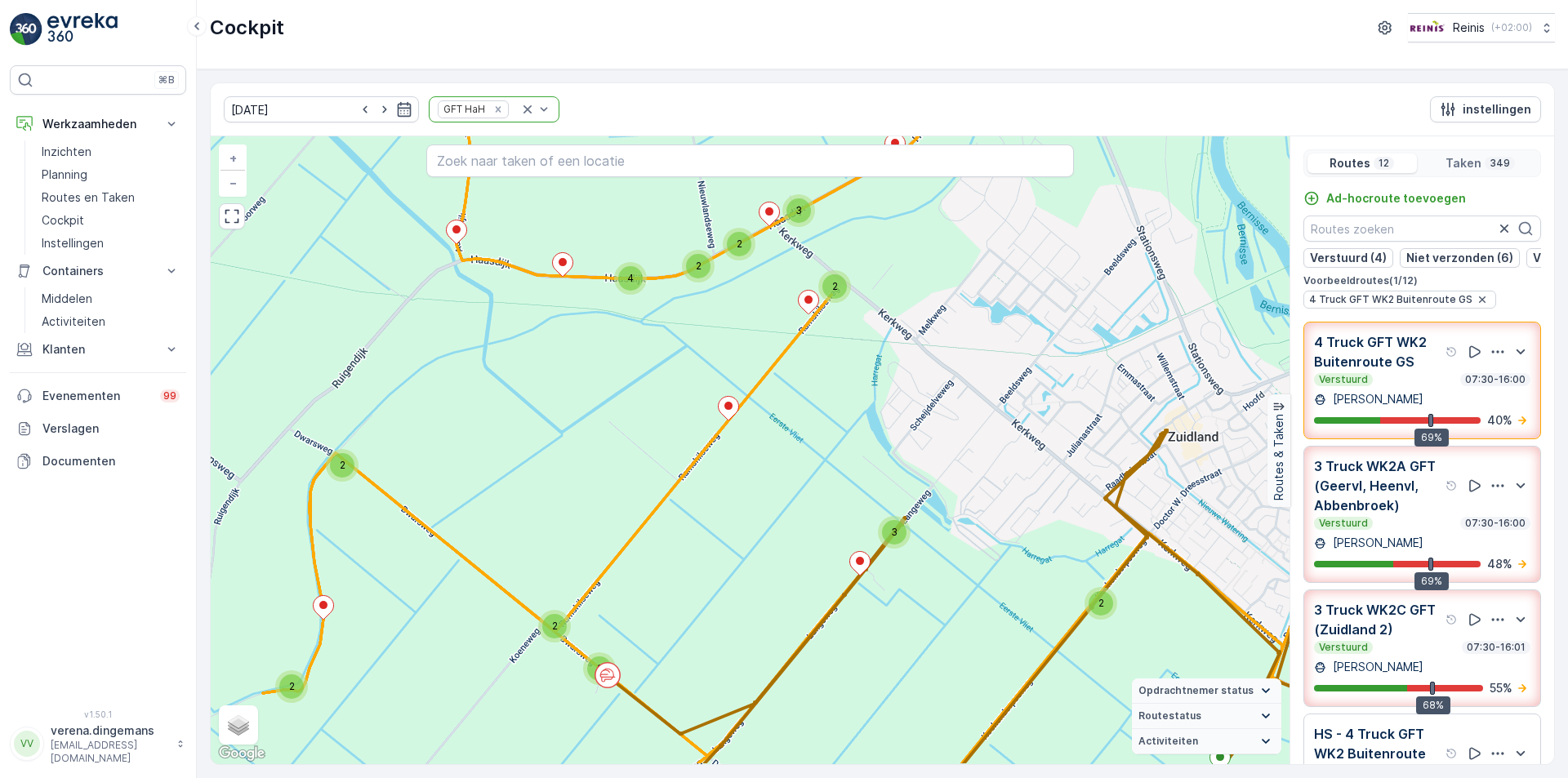
drag, startPoint x: 595, startPoint y: 405, endPoint x: 524, endPoint y: 358, distance: 85.1
click at [525, 340] on div "2 2 3 2 4 2 2 12 3 2 5 2 2 3 9 2 2 3 2 3 3 2 2 2 3 6 5 3 4 2 2 3 2 2 4 2 3 2 2 …" at bounding box center [750, 450] width 1079 height 628
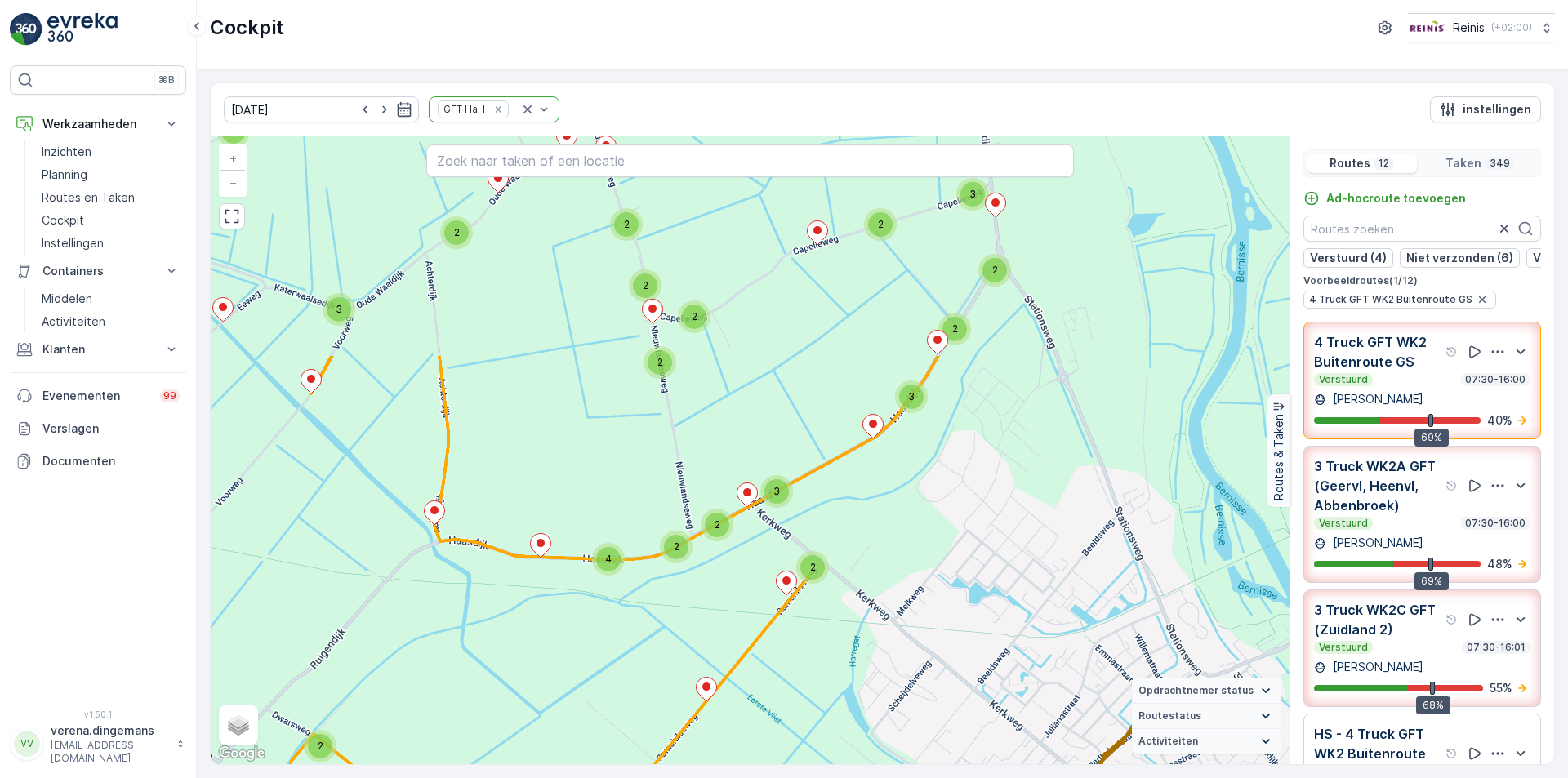
drag, startPoint x: 687, startPoint y: 282, endPoint x: 664, endPoint y: 564, distance: 282.9
click at [664, 564] on div "2 2 3 2 4 2 2 12 3 2 5 2 2 3 9 2 2 3 2 3 3 2 2 2 3 6 5 3 4 2 2 3 2 2 4 2 3 2 2 …" at bounding box center [750, 450] width 1079 height 628
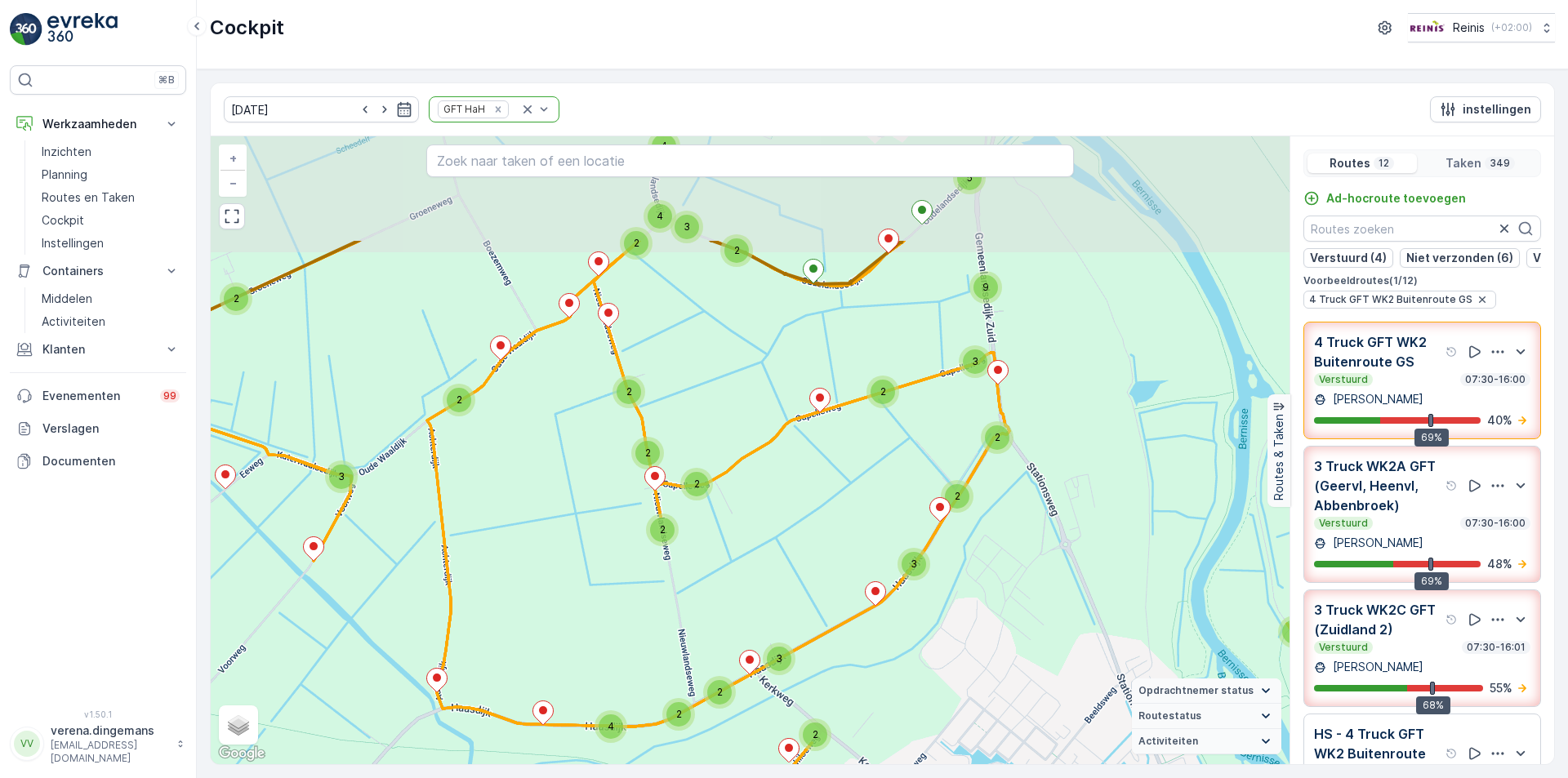
drag, startPoint x: 598, startPoint y: 329, endPoint x: 601, endPoint y: 497, distance: 168.0
click at [601, 497] on div "2 2 3 2 4 2 2 12 3 2 5 2 2 3 9 2 2 3 2 3 3 2 2 2 3 6 5 3 4 2 2 3 2 2 4 2 3 2 2 …" at bounding box center [750, 450] width 1079 height 628
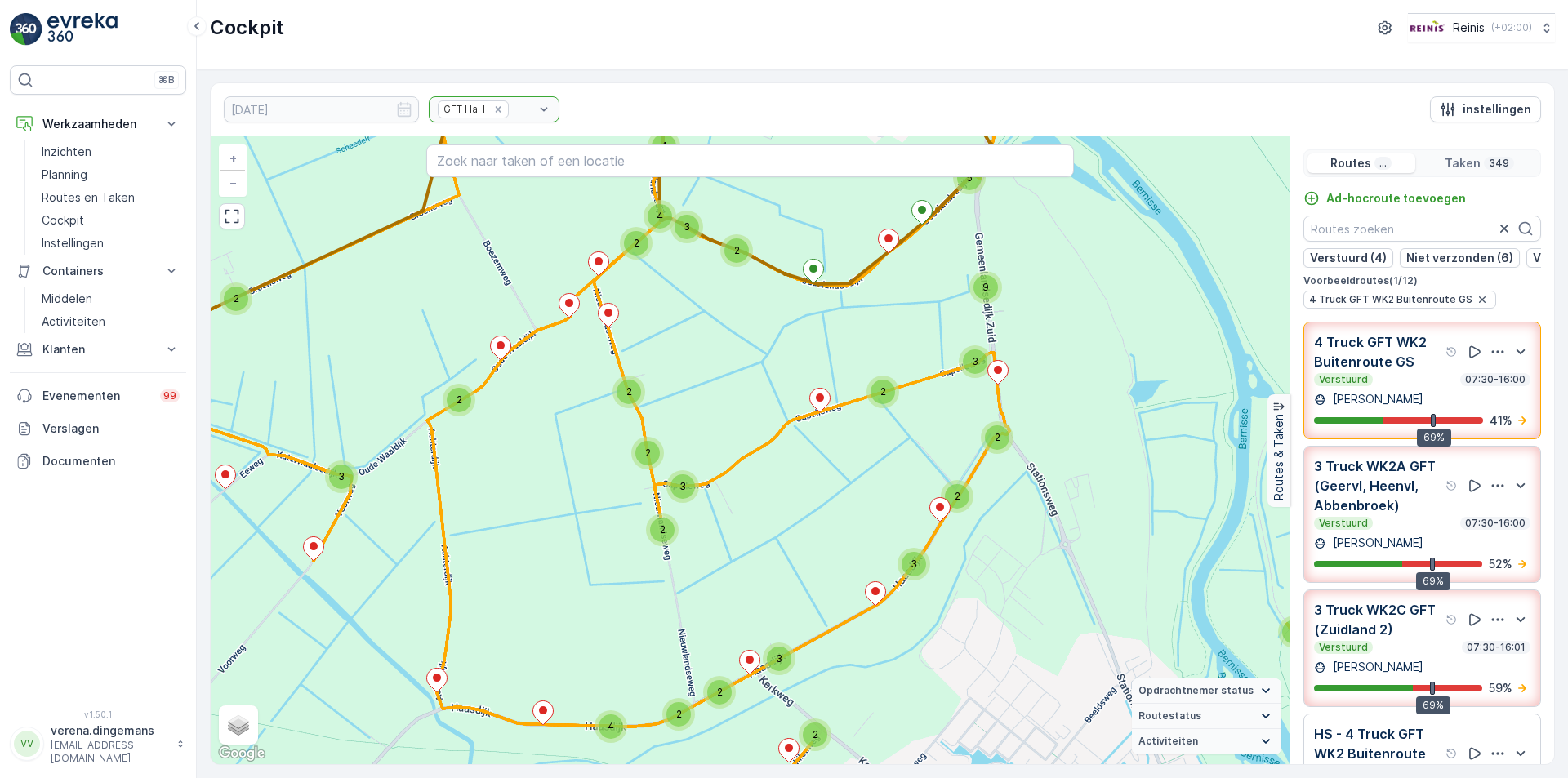
click at [511, 106] on div "GFT HaH" at bounding box center [494, 109] width 131 height 27
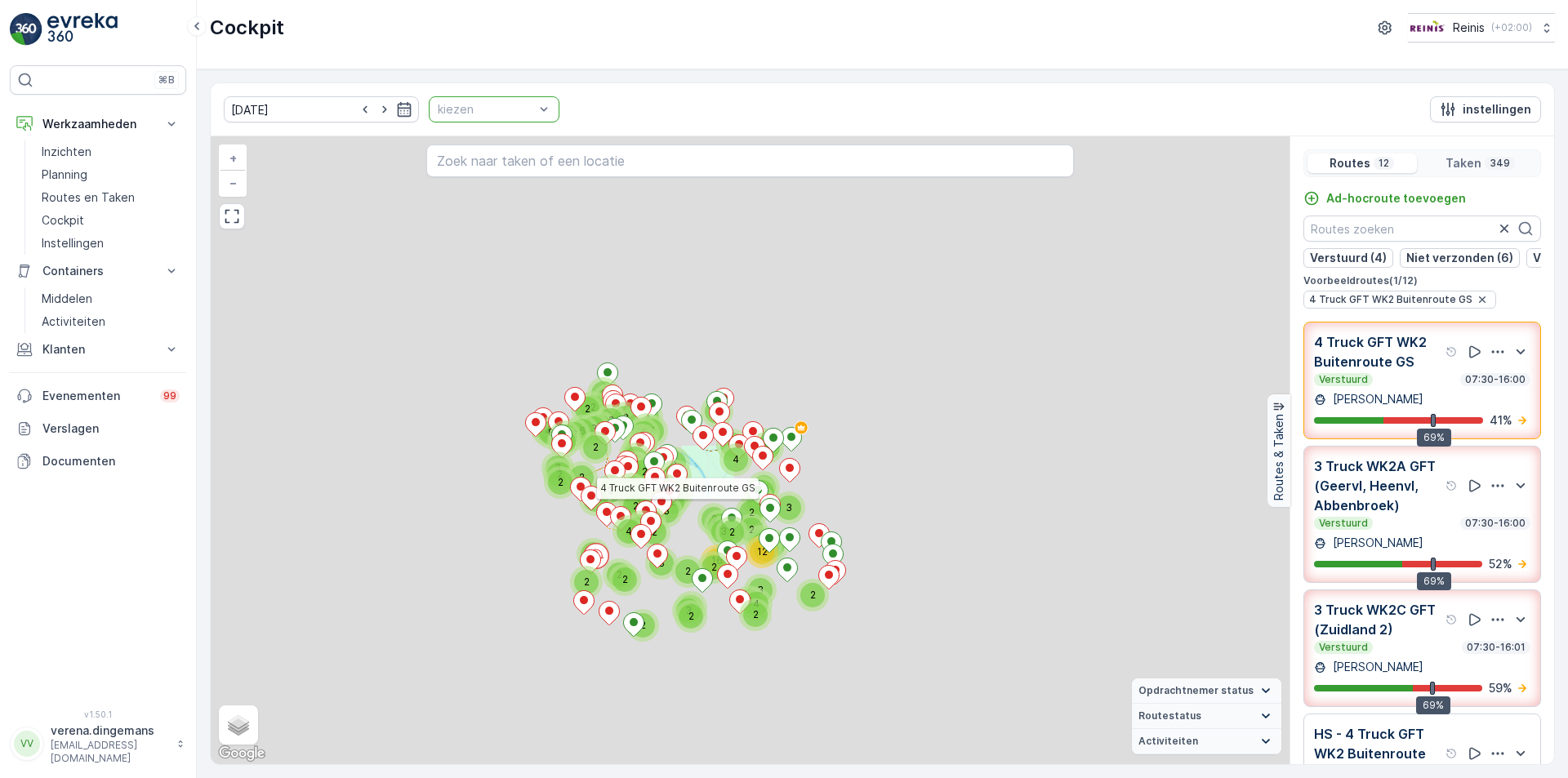
click at [510, 108] on div at bounding box center [486, 109] width 100 height 13
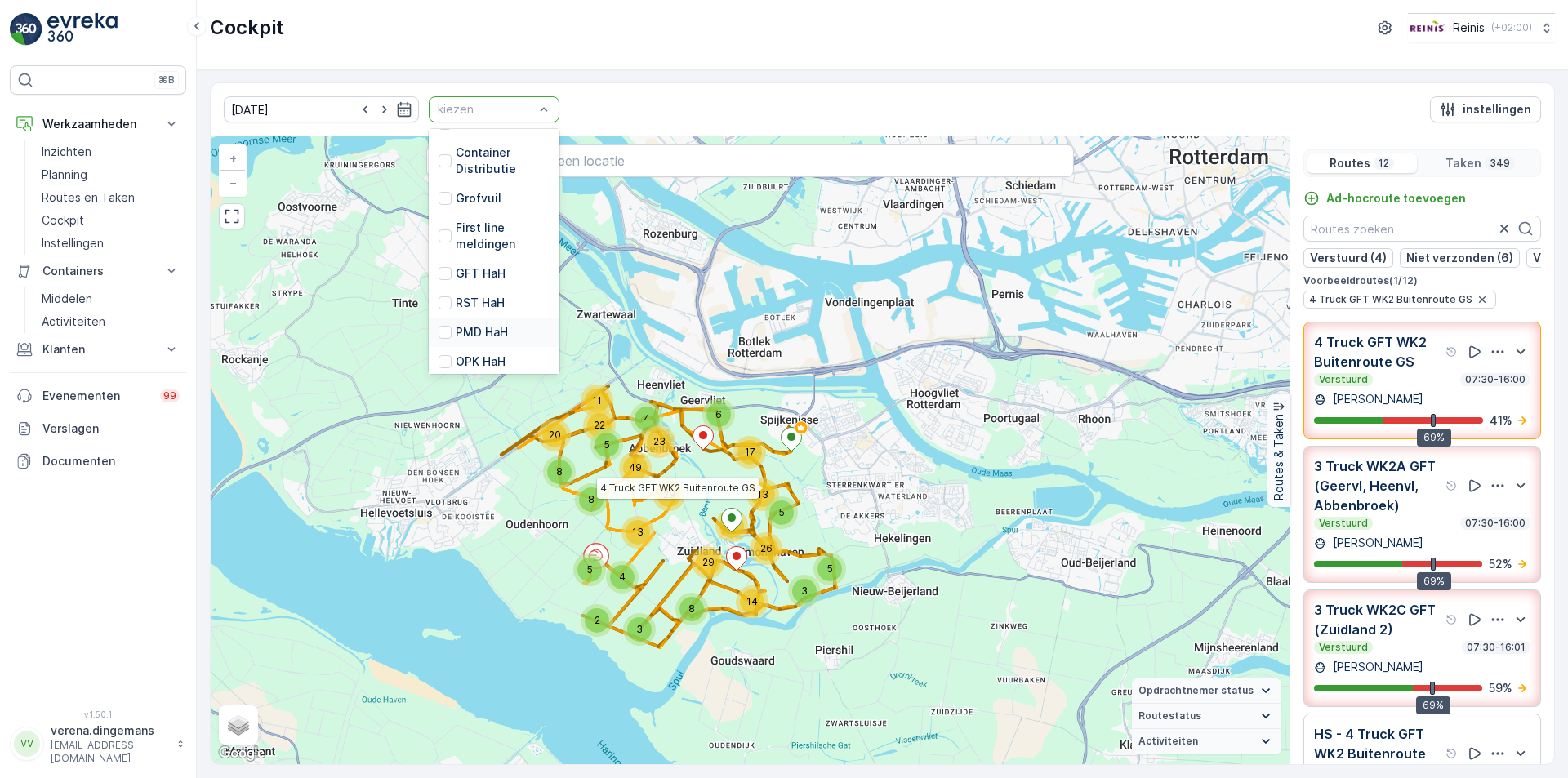
scroll to position [414, 0]
click at [438, 224] on div at bounding box center [445, 230] width 13 height 13
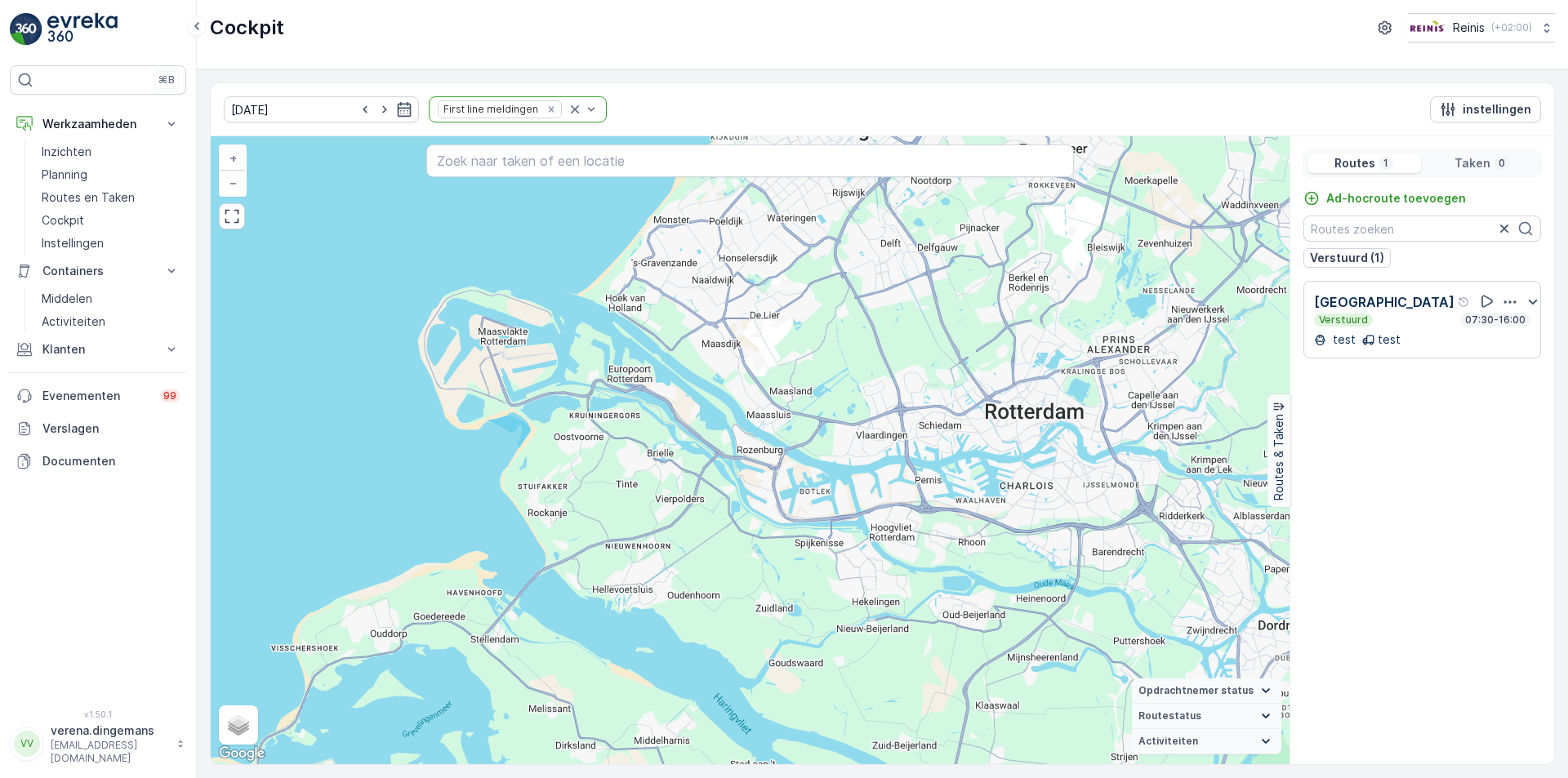
click at [1449, 320] on div "Verstuurd 07:30-16:00" at bounding box center [1422, 320] width 216 height 13
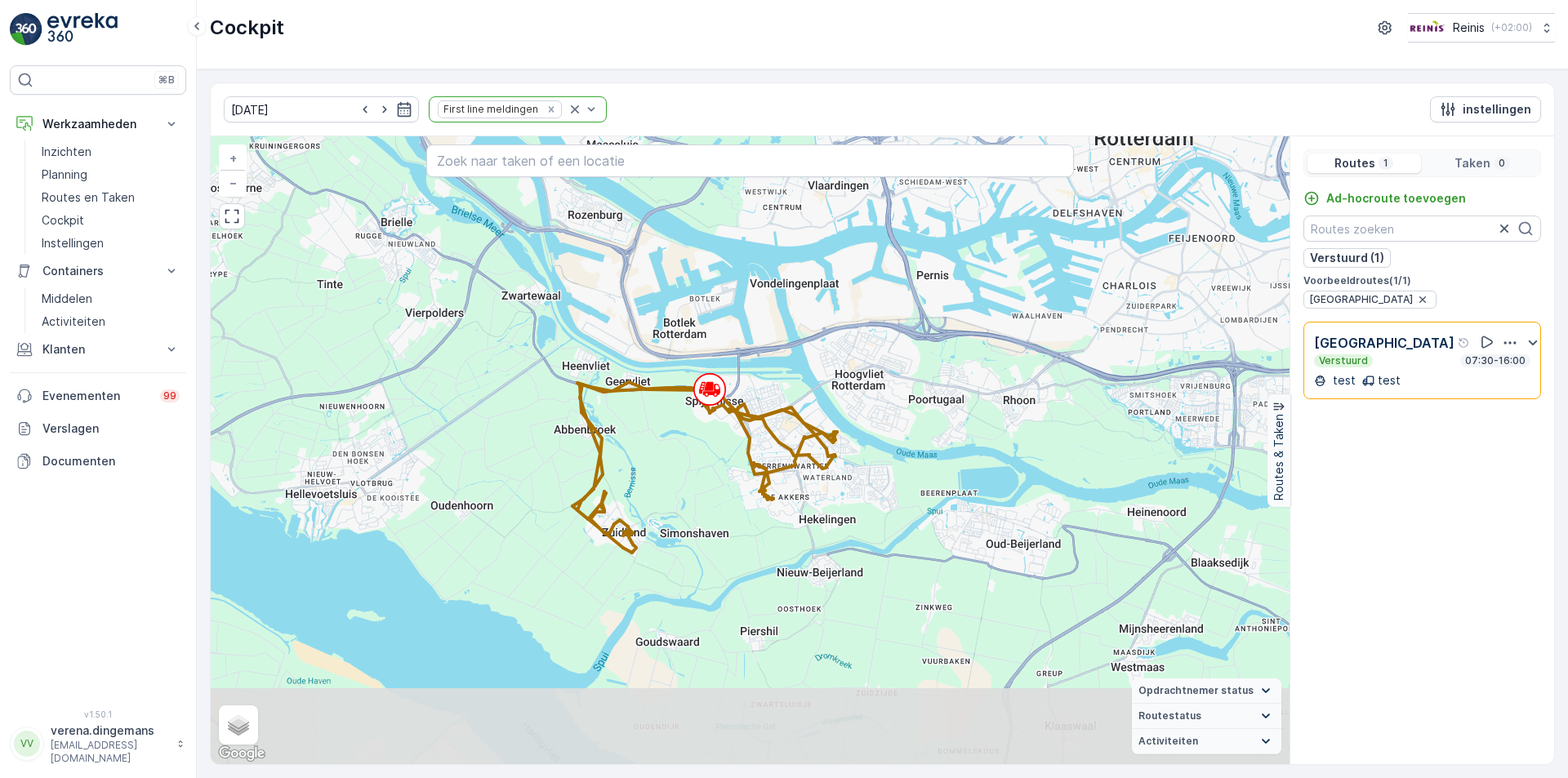
drag, startPoint x: 975, startPoint y: 633, endPoint x: 886, endPoint y: 417, distance: 233.6
click at [886, 417] on div "+ − Satelliet stappenplan Terrein Hybride Leaflet Sneltoetsen Kaartgegevens Kaa…" at bounding box center [750, 450] width 1079 height 628
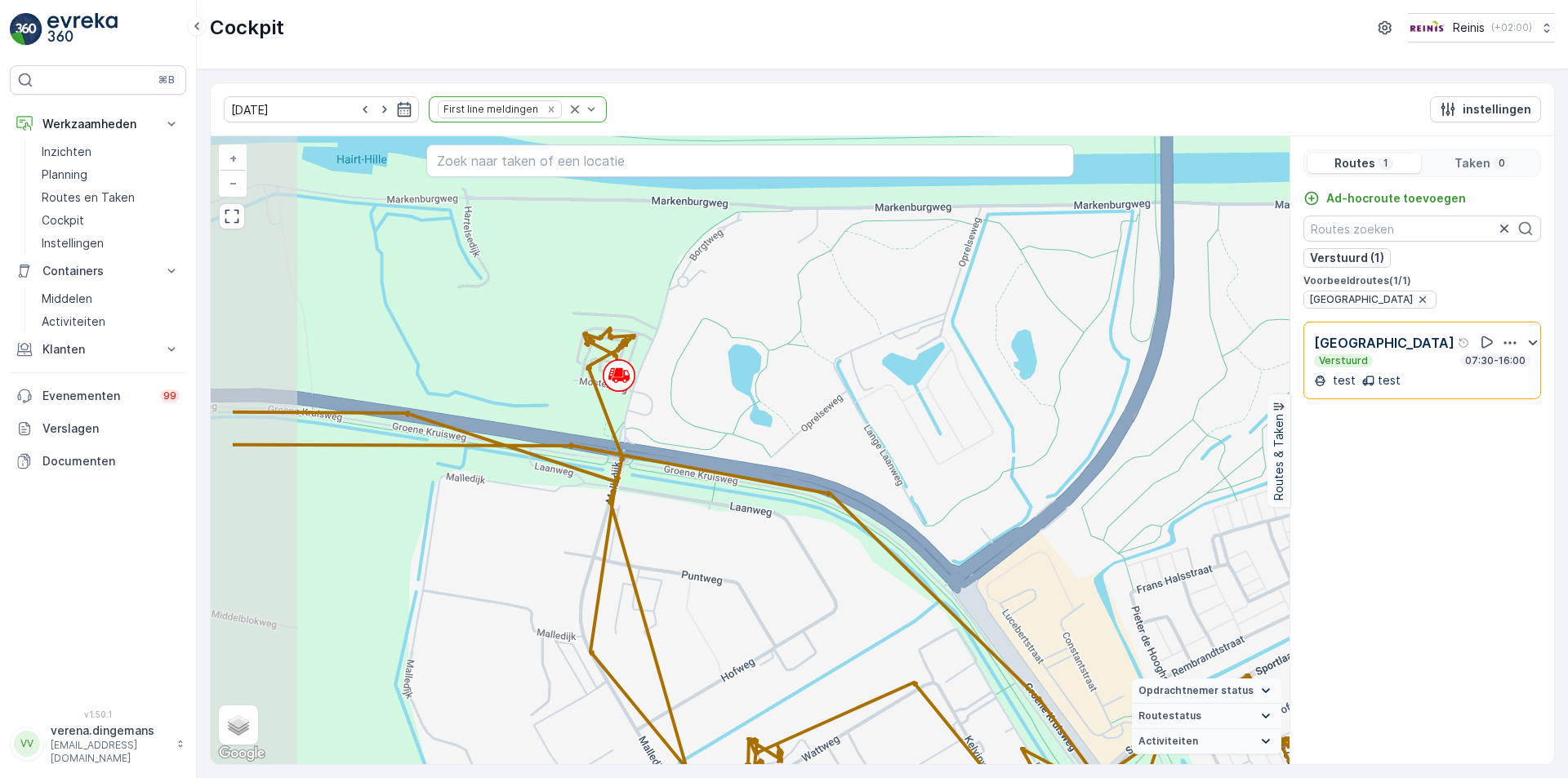
drag, startPoint x: 607, startPoint y: 329, endPoint x: 736, endPoint y: 400, distance: 147.2
click at [736, 400] on div "+ − Satelliet stappenplan Terrein Hybride Leaflet Sneltoetsen Kaartgegevens Kaa…" at bounding box center [750, 450] width 1079 height 628
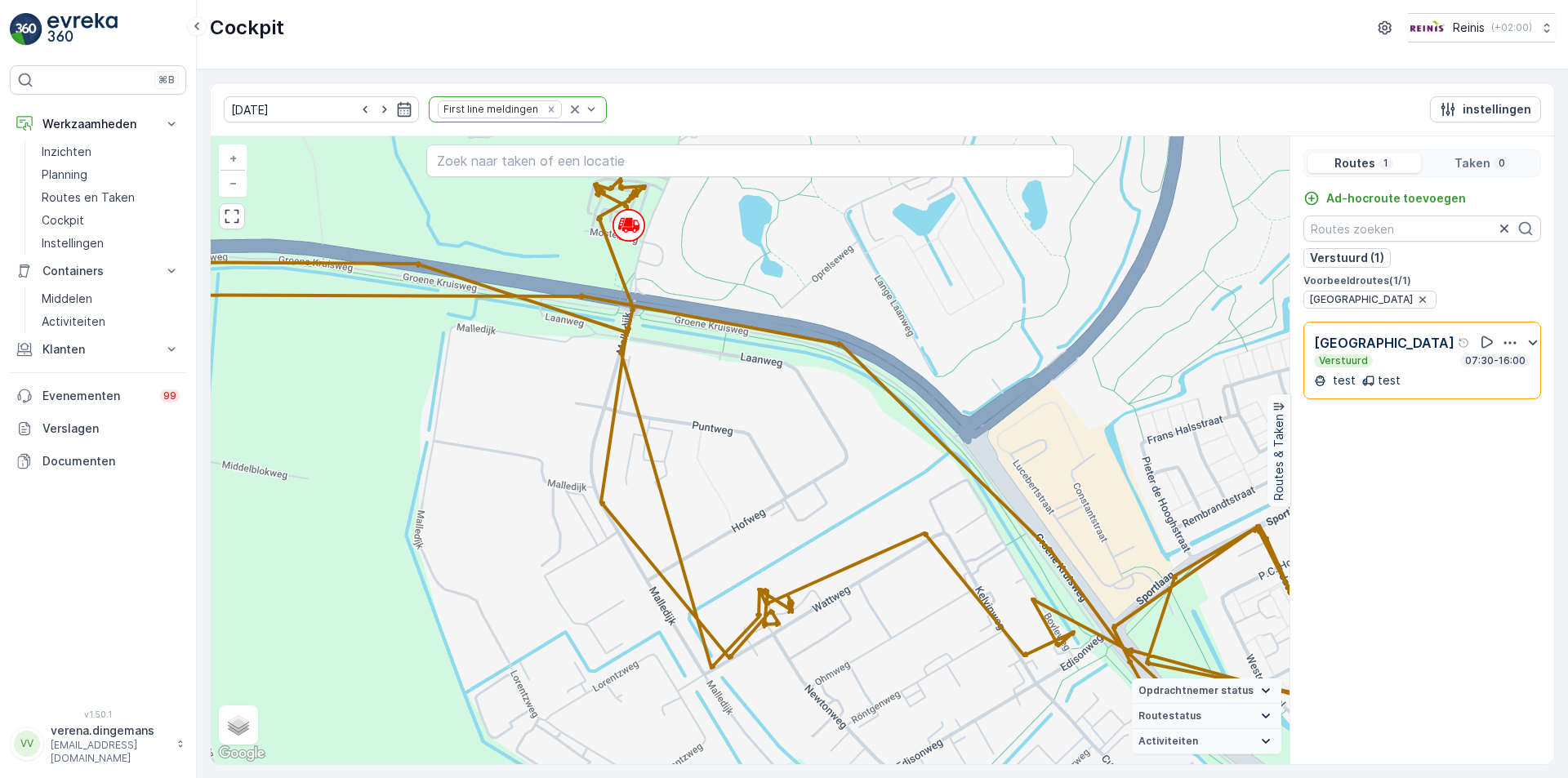
drag, startPoint x: 881, startPoint y: 466, endPoint x: 790, endPoint y: 377, distance: 127.3
click at [790, 377] on div "+ − Satelliet stappenplan Terrein Hybride Leaflet Sneltoetsen Kaartgegevens Kaa…" at bounding box center [750, 450] width 1079 height 628
click at [1433, 363] on div "Verstuurd 07:30-16:00" at bounding box center [1422, 361] width 216 height 13
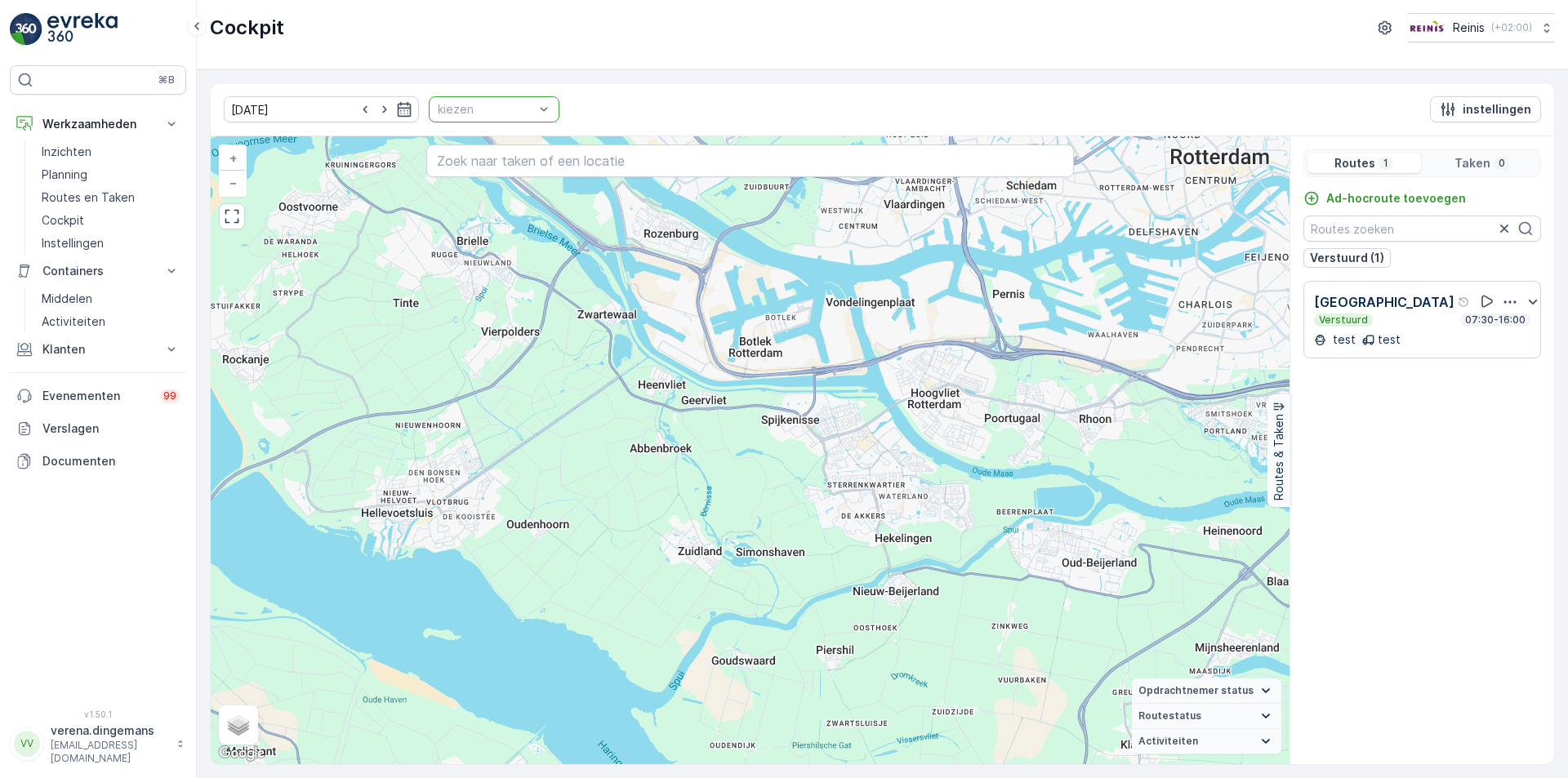
click at [1401, 321] on div "Verstuurd 07:30-16:00" at bounding box center [1422, 320] width 216 height 13
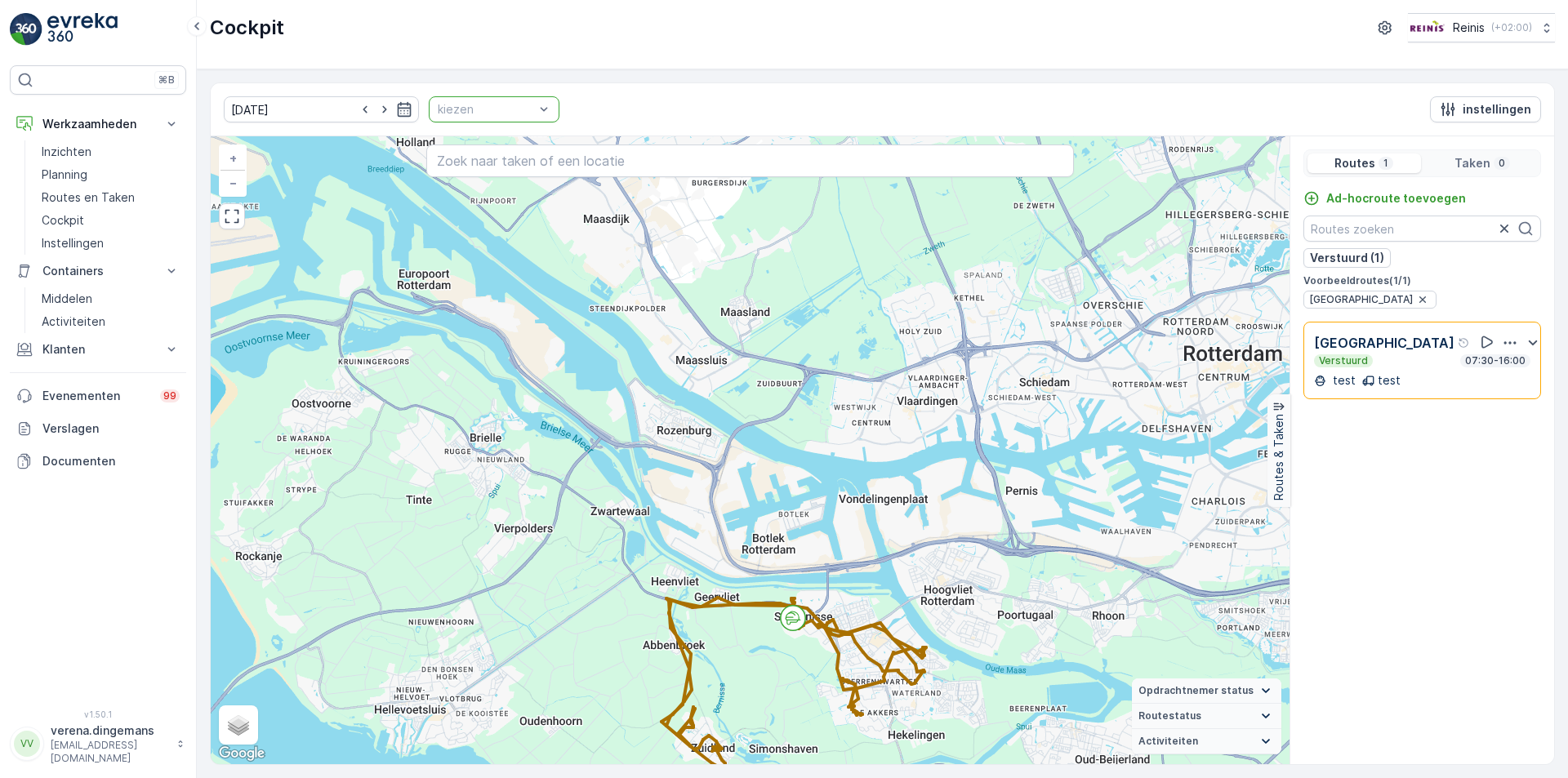
click at [475, 112] on div at bounding box center [486, 109] width 100 height 13
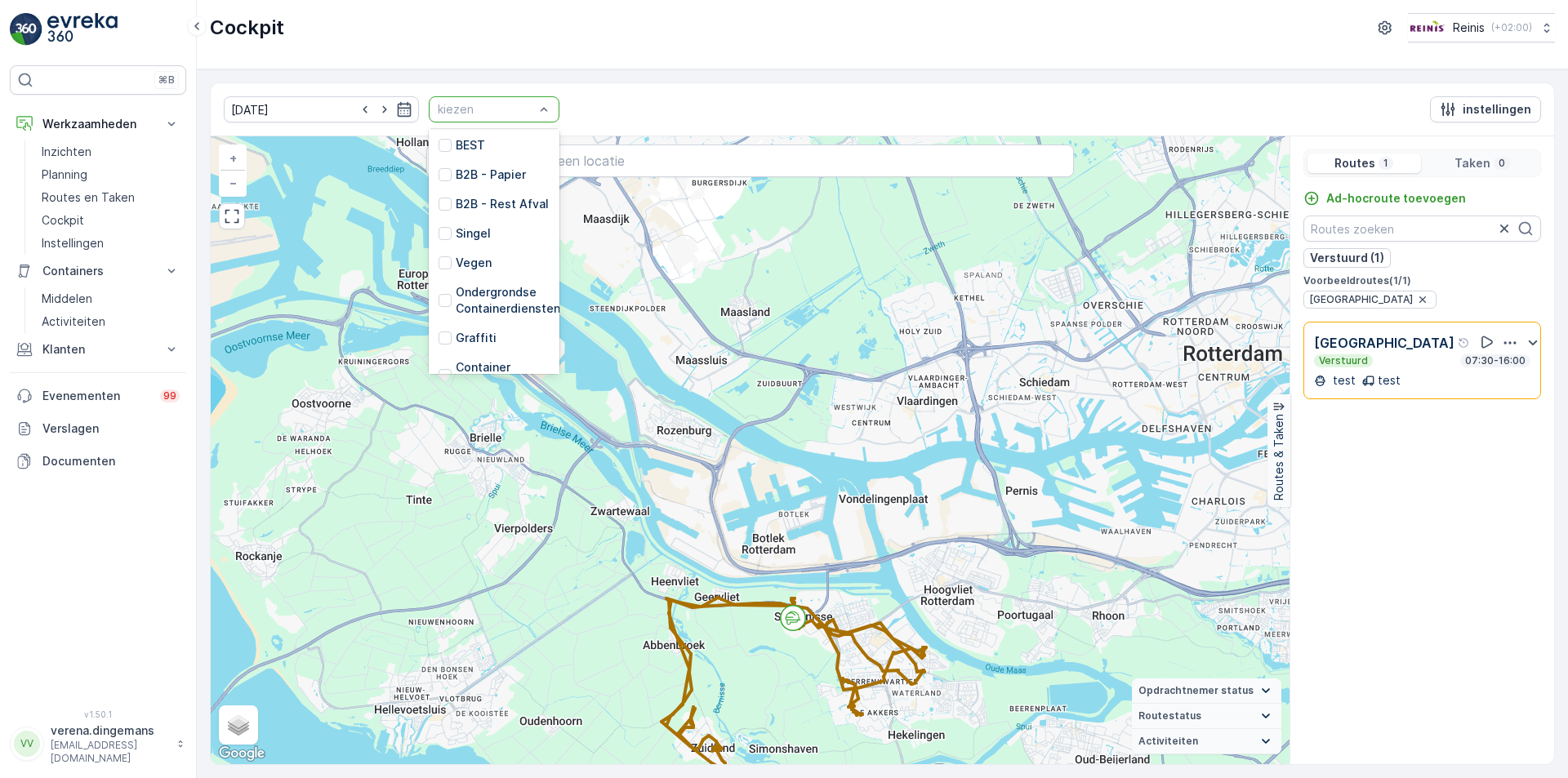
scroll to position [414, 0]
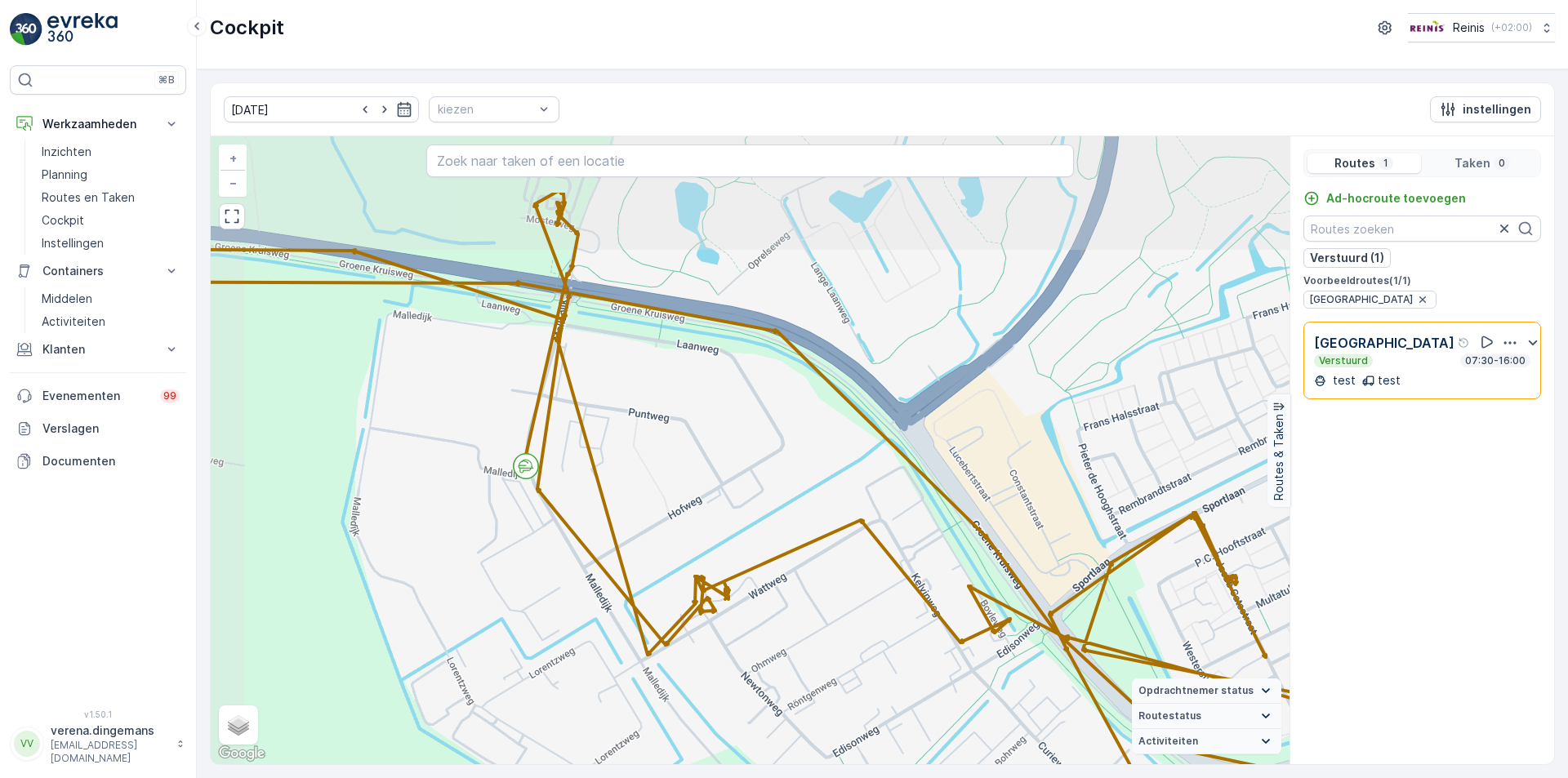
drag, startPoint x: 487, startPoint y: 442, endPoint x: 524, endPoint y: 561, distance: 124.6
click at [524, 561] on div "+ − Satelliet stappenplan Terrein Hybride Leaflet Sneltoetsen Kaartgegevens Kaa…" at bounding box center [750, 450] width 1079 height 628
click at [1415, 363] on div "Verstuurd 07:30-16:00" at bounding box center [1422, 361] width 216 height 13
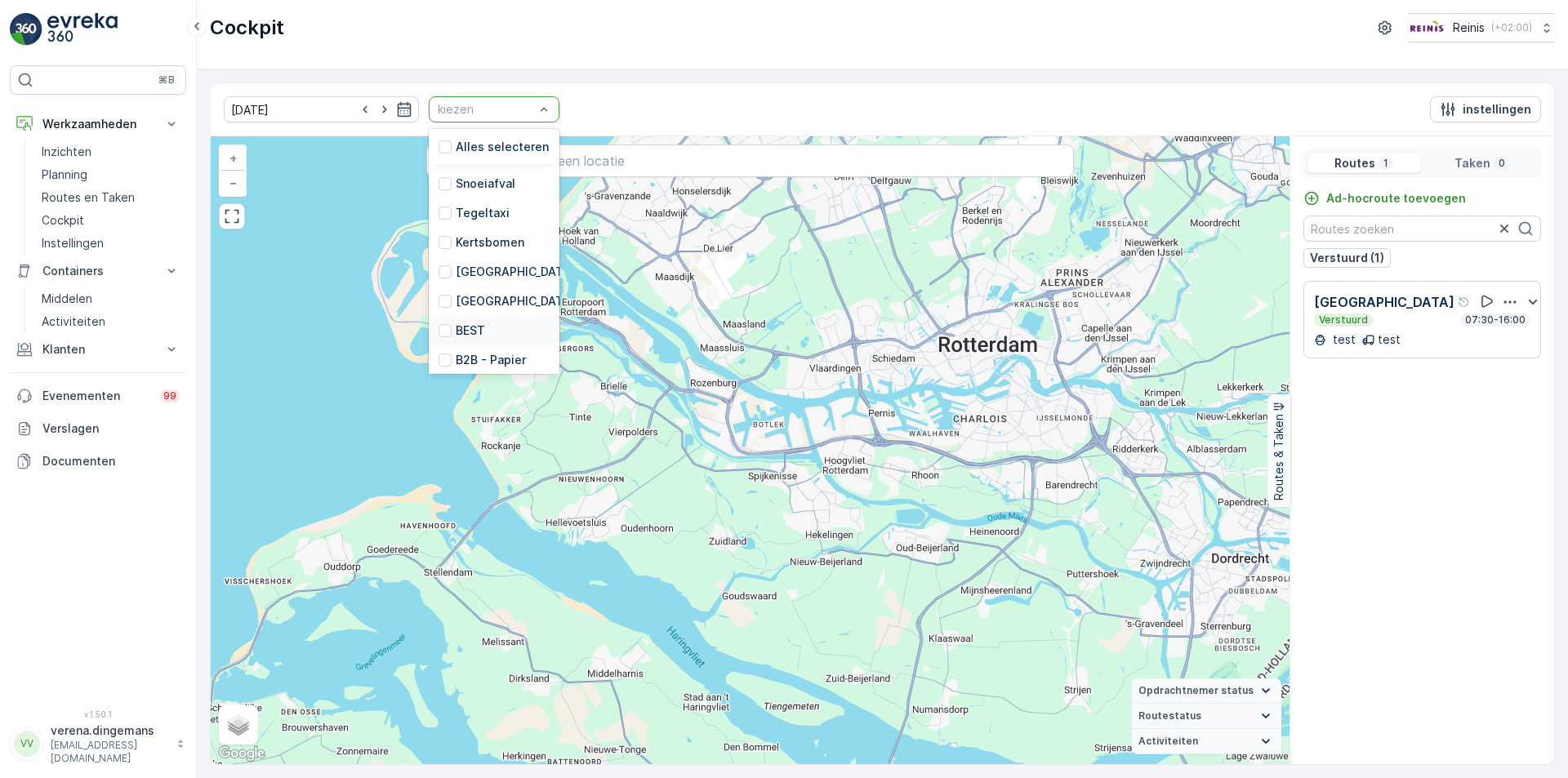
scroll to position [408, 0]
click at [438, 268] on div "GFT HaH" at bounding box center [471, 268] width 67 height 16
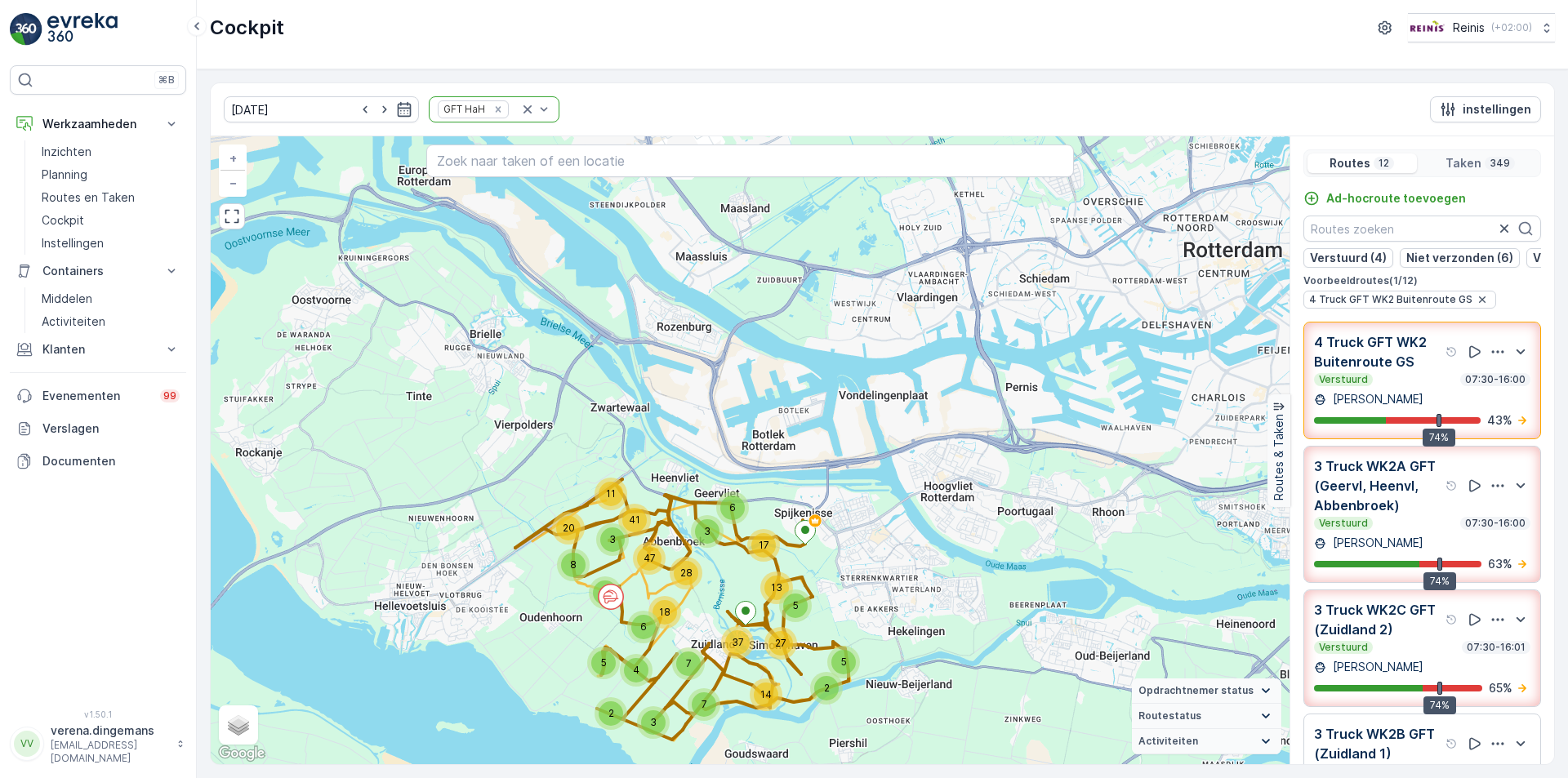
click at [1395, 386] on div "Verstuurd 07:30-16:00" at bounding box center [1422, 379] width 216 height 13
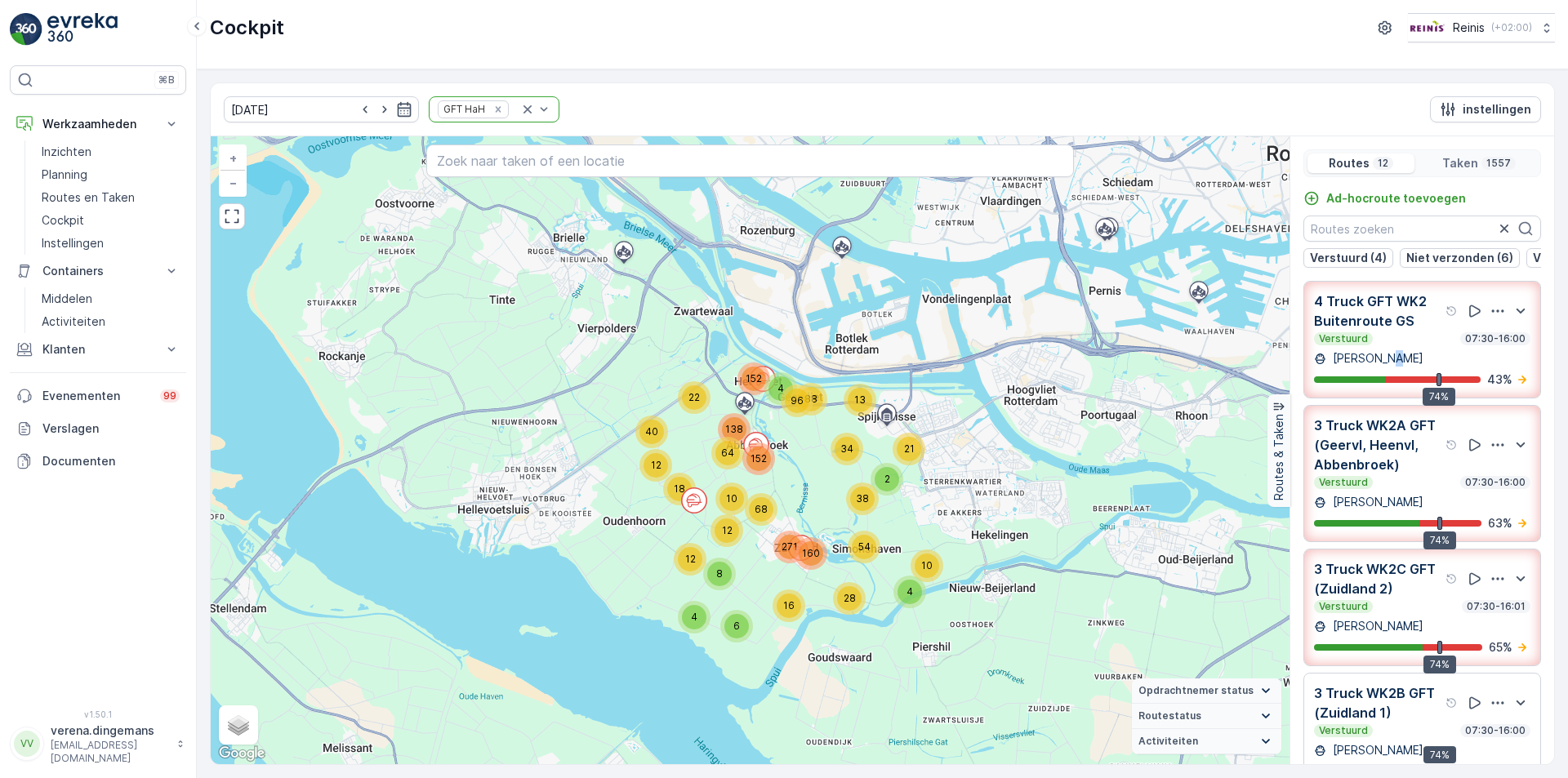
click at [1384, 367] on p "[PERSON_NAME]" at bounding box center [1376, 358] width 94 height 16
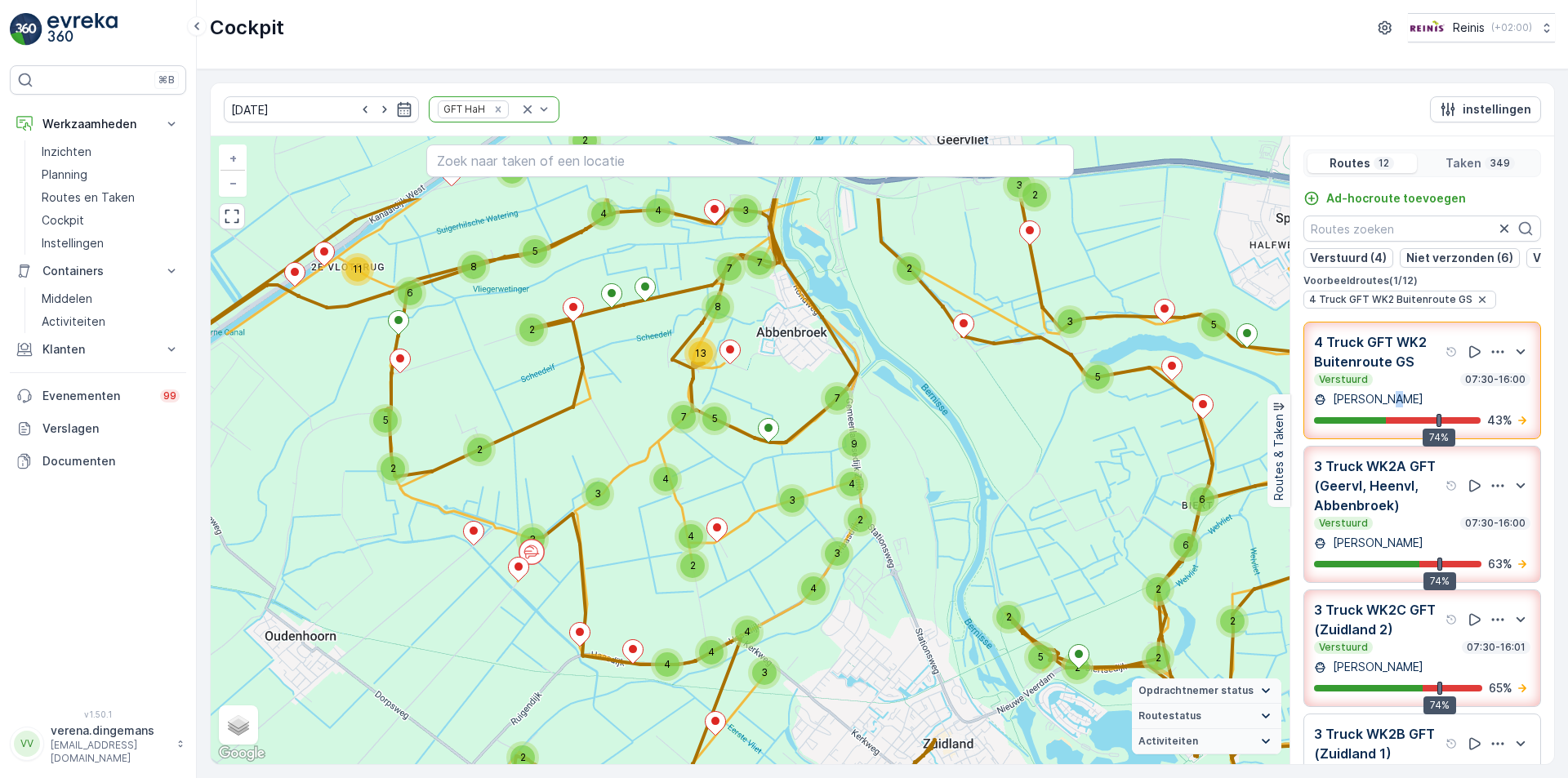
drag, startPoint x: 643, startPoint y: 409, endPoint x: 613, endPoint y: 532, distance: 126.6
click at [616, 534] on div "2 2 2 5 2 3 6 6 5 3 5 2 2 3 2 4 2 4 2 4 8 13 3 4 5 7 11 6 2 3 3 4 9 7 7 8 5 4 4…" at bounding box center [750, 450] width 1079 height 628
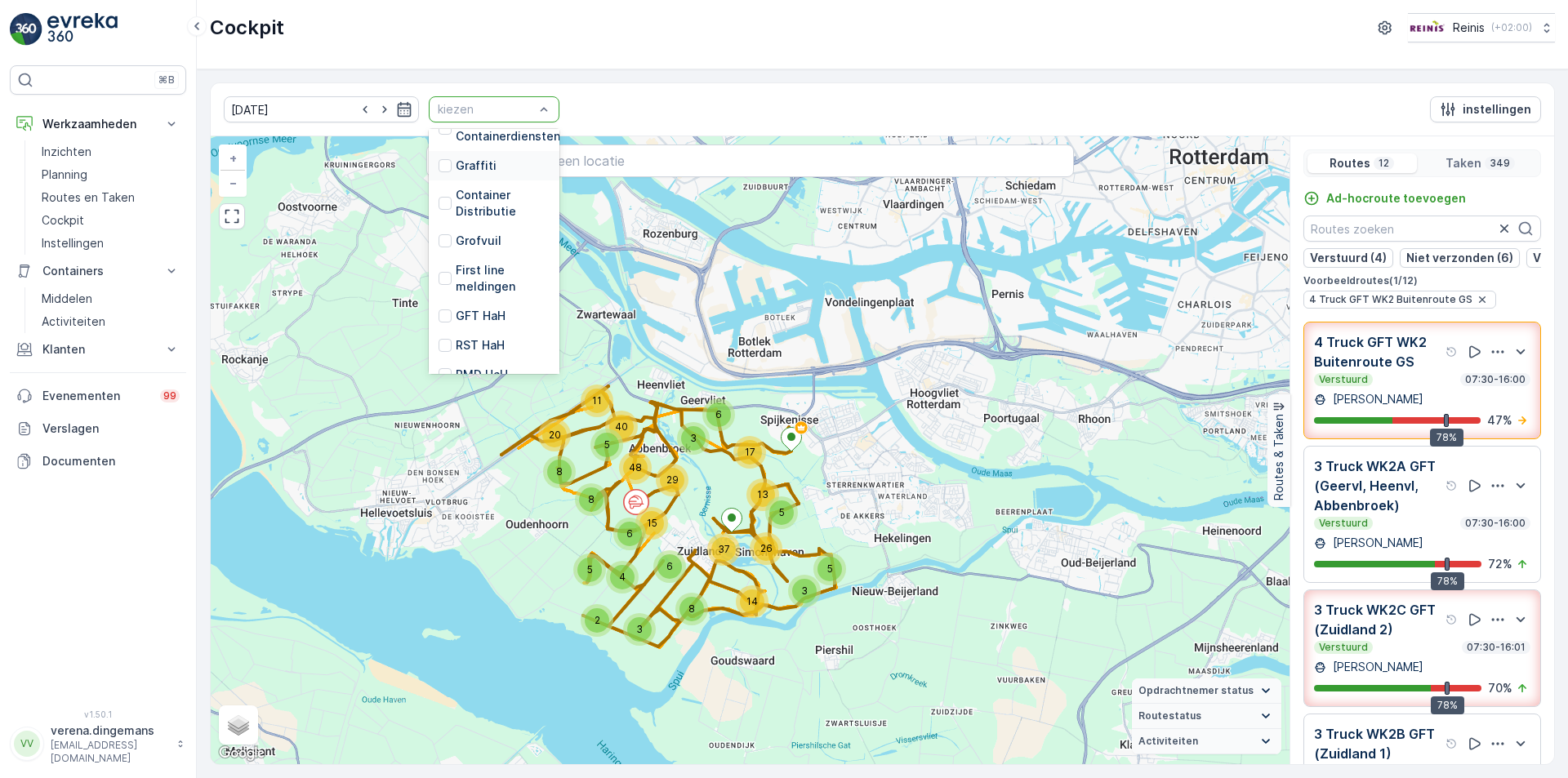
scroll to position [333, 0]
click at [438, 189] on div at bounding box center [445, 191] width 13 height 13
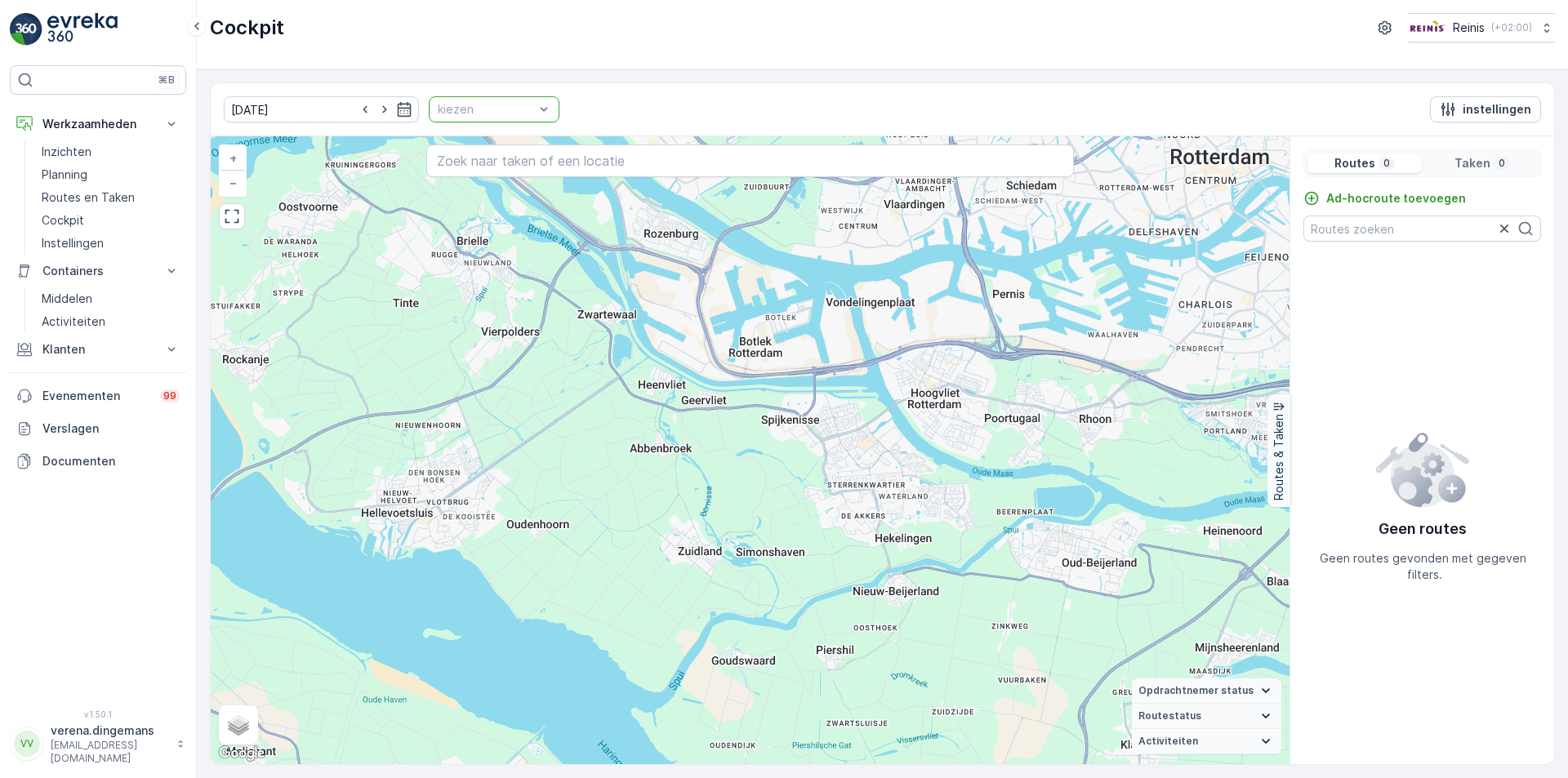
click at [692, 27] on div "Cockpit Reinis ( +02:00 )" at bounding box center [882, 27] width 1345 height 29
